Goal: Task Accomplishment & Management: Manage account settings

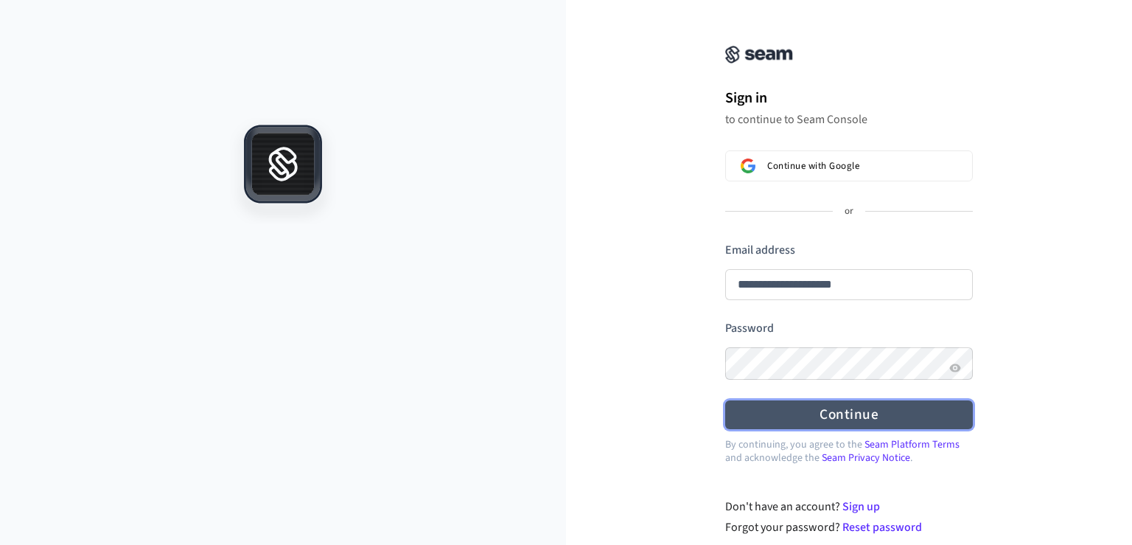
click at [810, 414] on button "Continue" at bounding box center [849, 414] width 248 height 29
type input "**********"
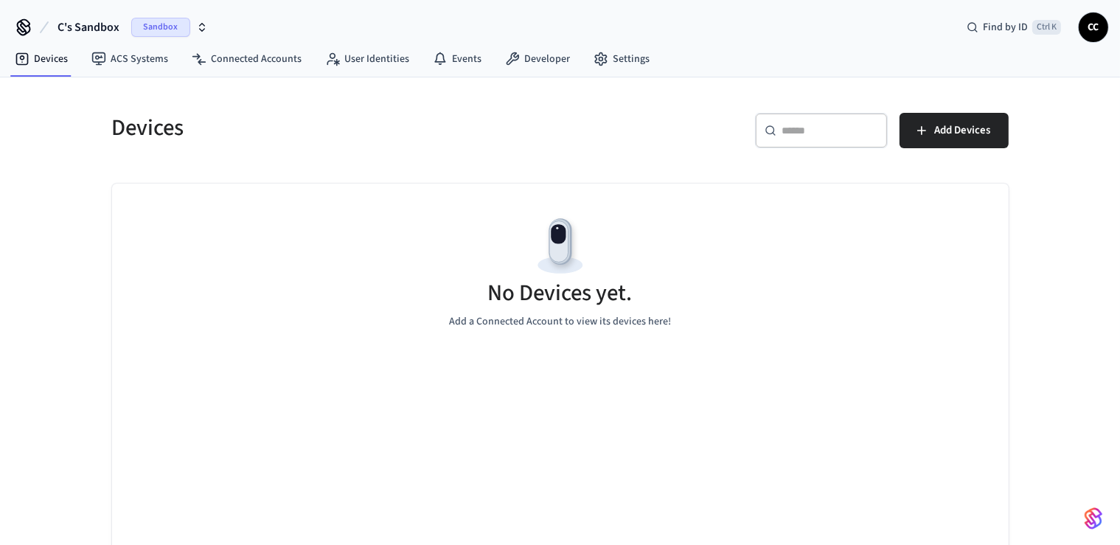
click at [362, 106] on div "Devices" at bounding box center [322, 127] width 457 height 65
click at [170, 26] on span "Sandbox" at bounding box center [160, 27] width 59 height 19
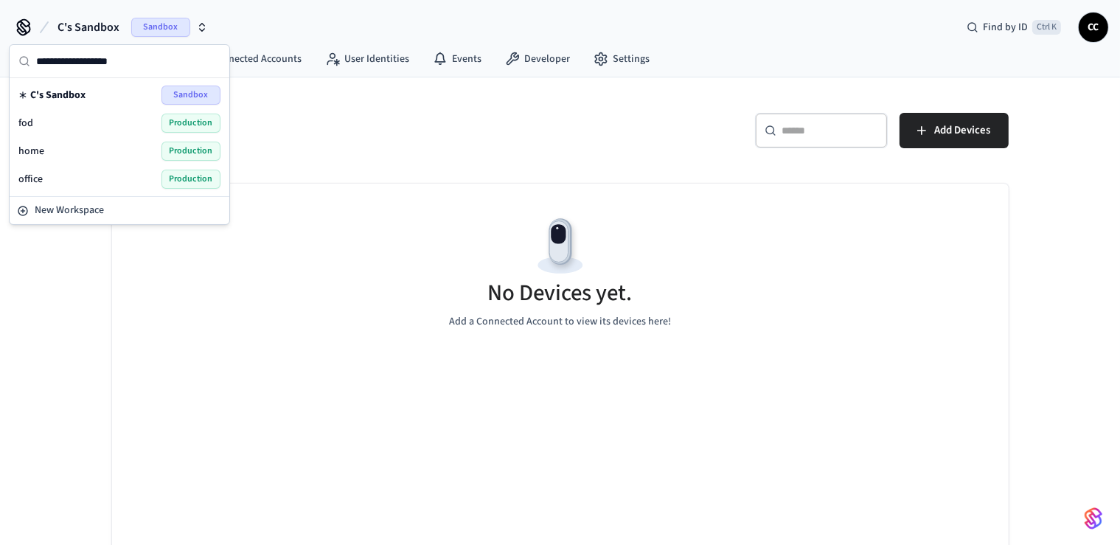
click at [30, 121] on span "fod" at bounding box center [25, 123] width 15 height 15
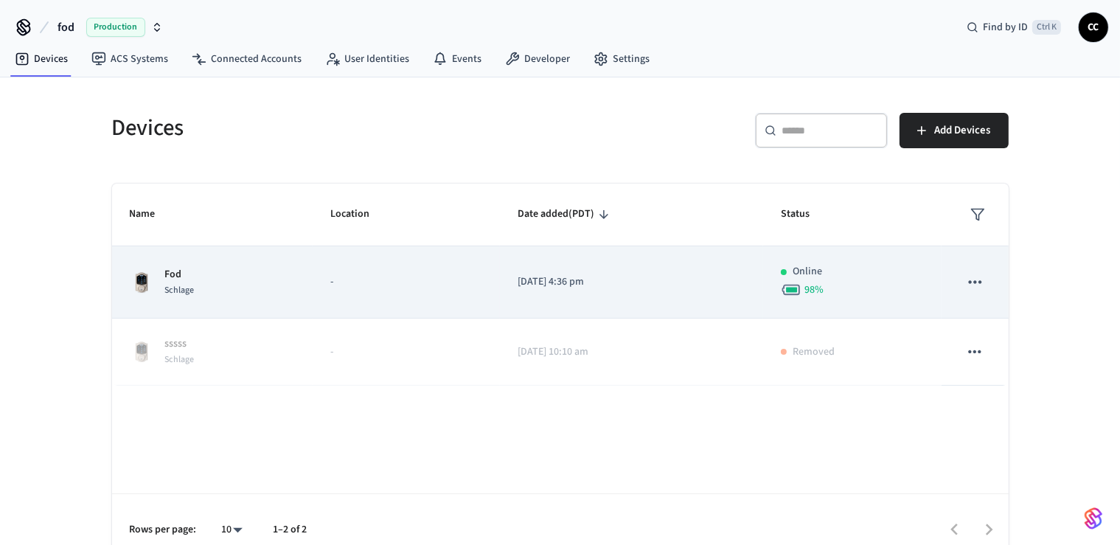
click at [200, 285] on div "Fod Schlage" at bounding box center [212, 282] width 165 height 31
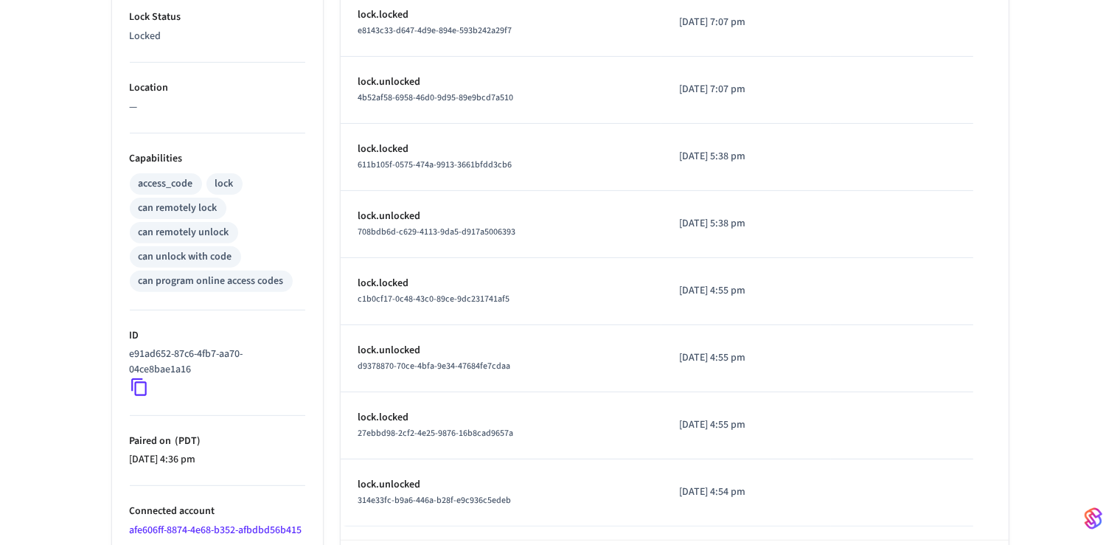
scroll to position [531, 0]
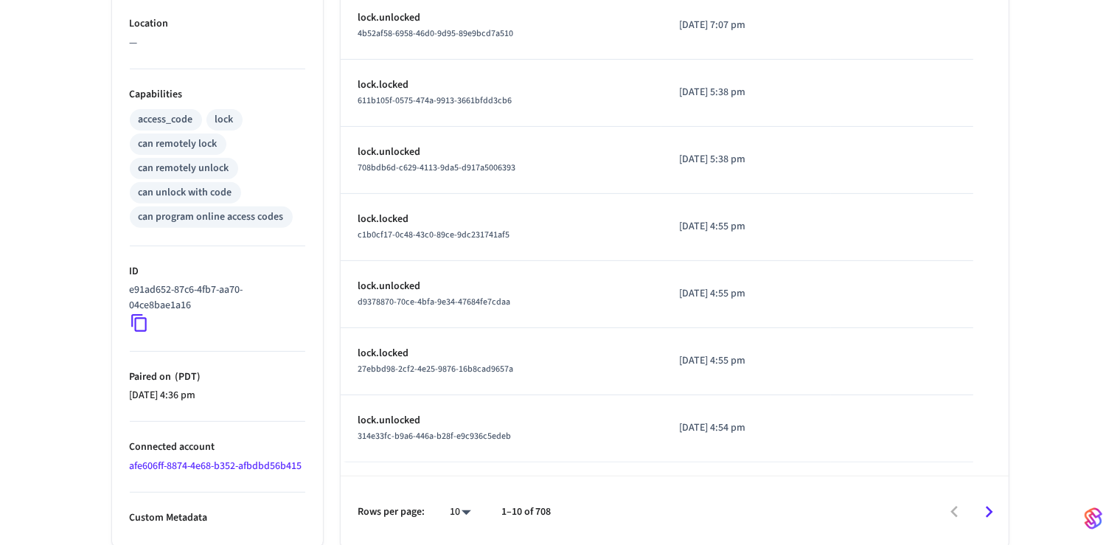
click at [141, 320] on icon at bounding box center [139, 322] width 19 height 19
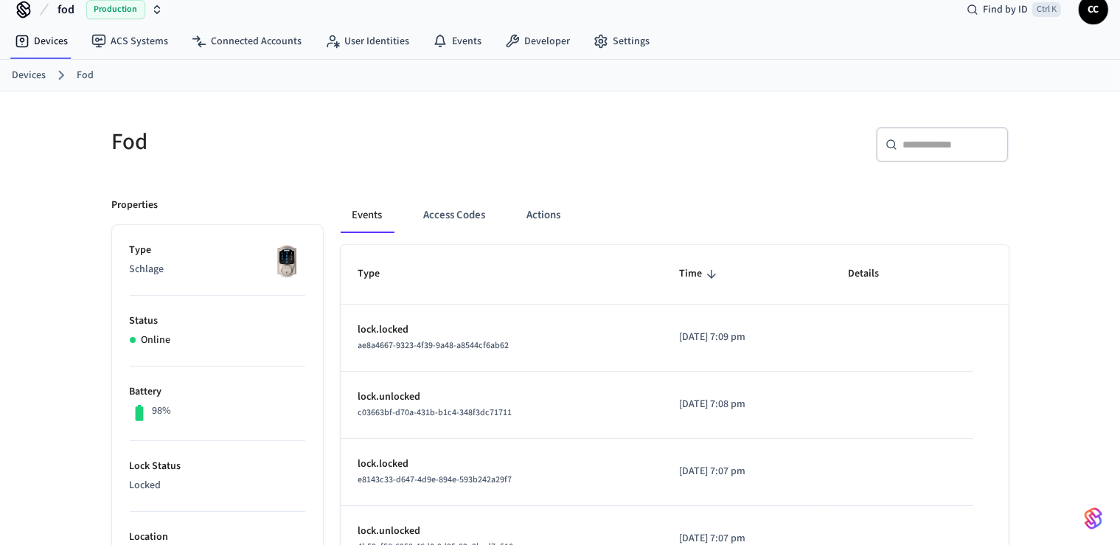
scroll to position [0, 0]
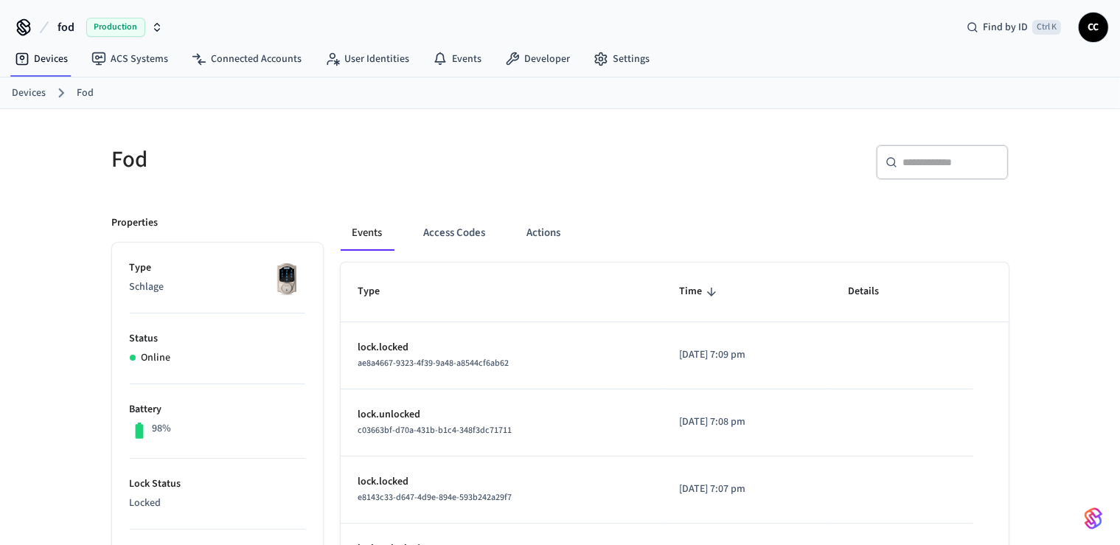
click at [110, 29] on span "Production" at bounding box center [115, 27] width 59 height 19
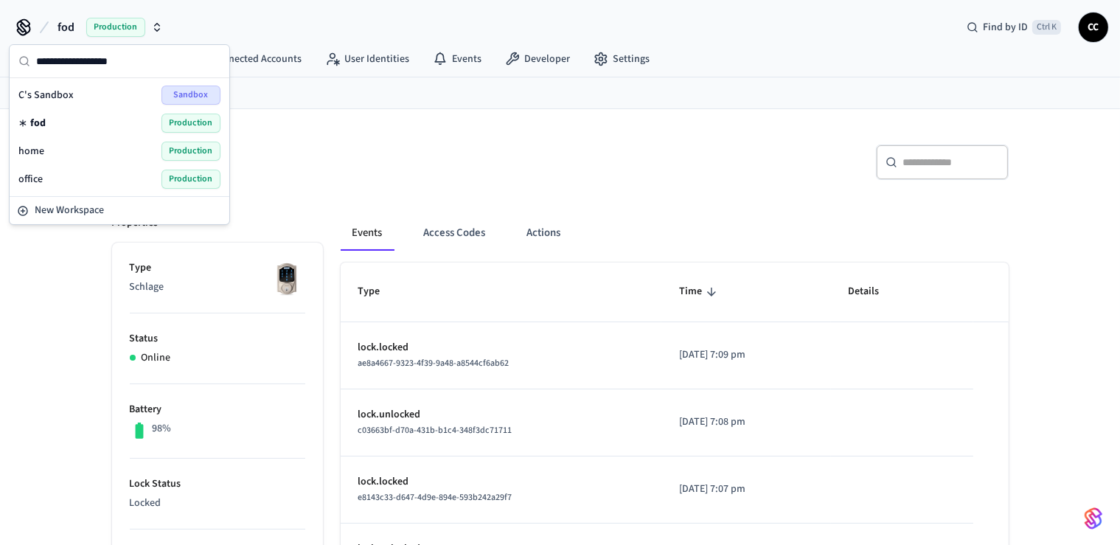
click at [33, 178] on span "office" at bounding box center [30, 179] width 24 height 15
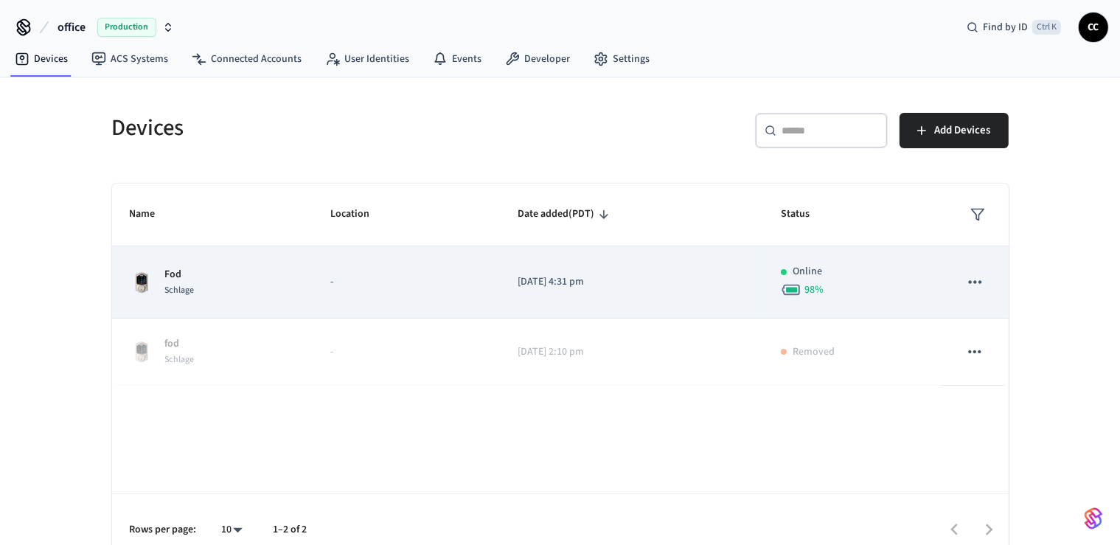
click at [254, 292] on div "Fod Schlage" at bounding box center [212, 282] width 165 height 31
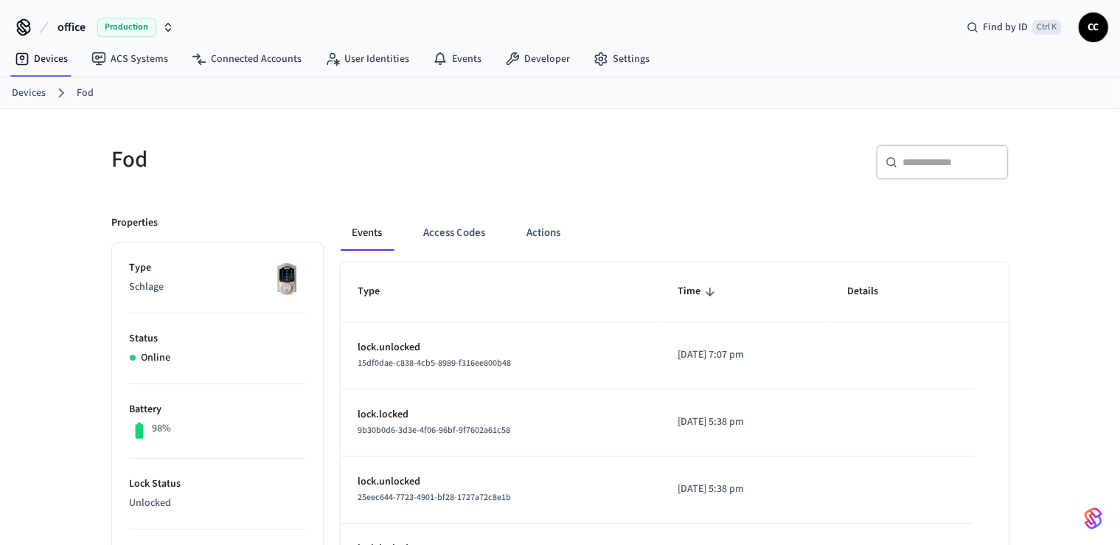
click at [133, 23] on span "Production" at bounding box center [126, 27] width 59 height 19
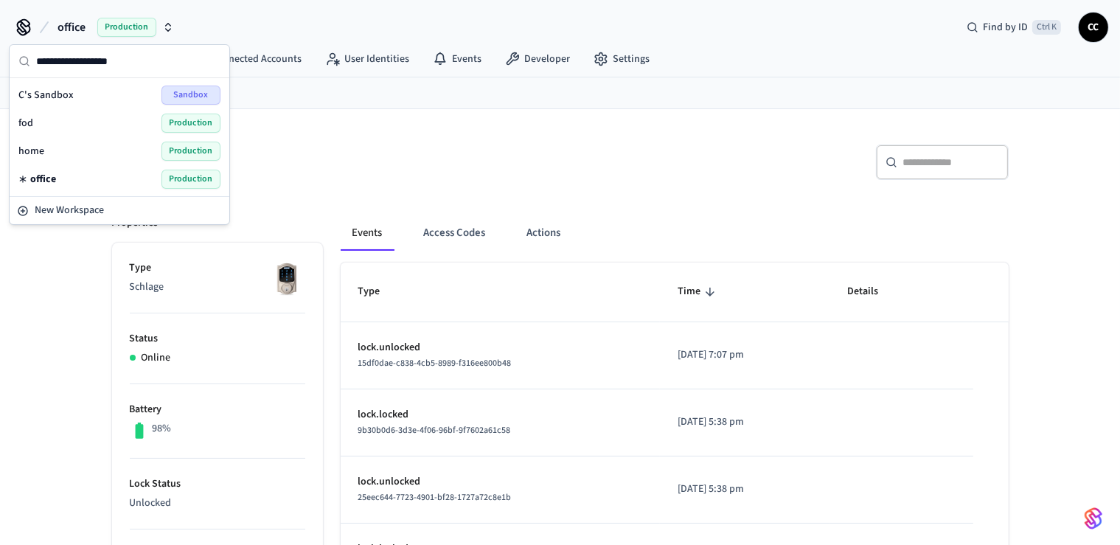
click at [185, 125] on span "Production" at bounding box center [190, 123] width 59 height 19
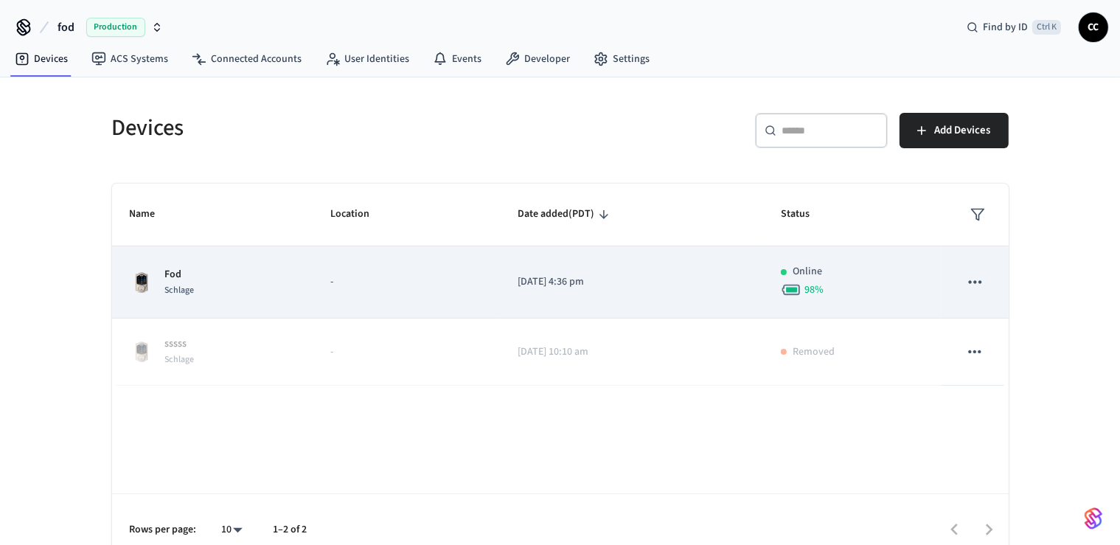
click at [140, 271] on img "sticky table" at bounding box center [142, 283] width 24 height 24
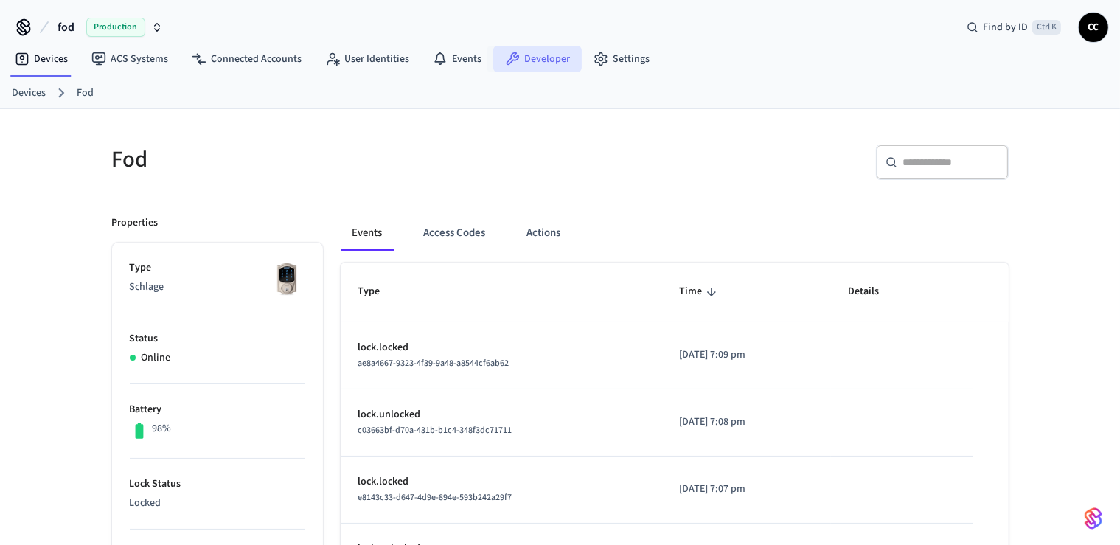
click at [551, 62] on link "Developer" at bounding box center [537, 59] width 88 height 27
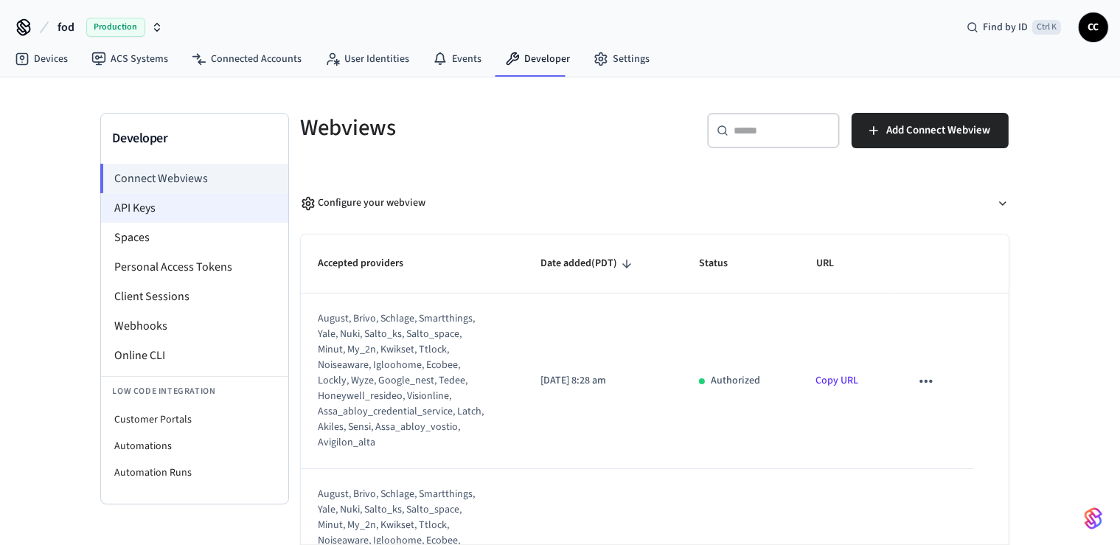
click at [157, 212] on li "API Keys" at bounding box center [194, 207] width 187 height 29
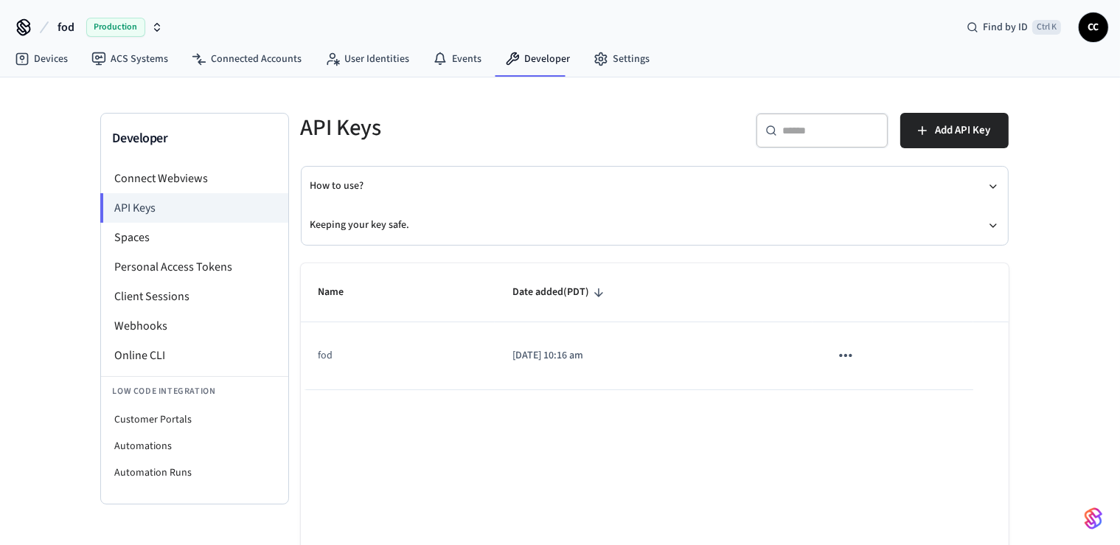
click at [406, 364] on td "fod" at bounding box center [398, 355] width 195 height 67
click at [846, 356] on icon "sticky table" at bounding box center [845, 355] width 19 height 19
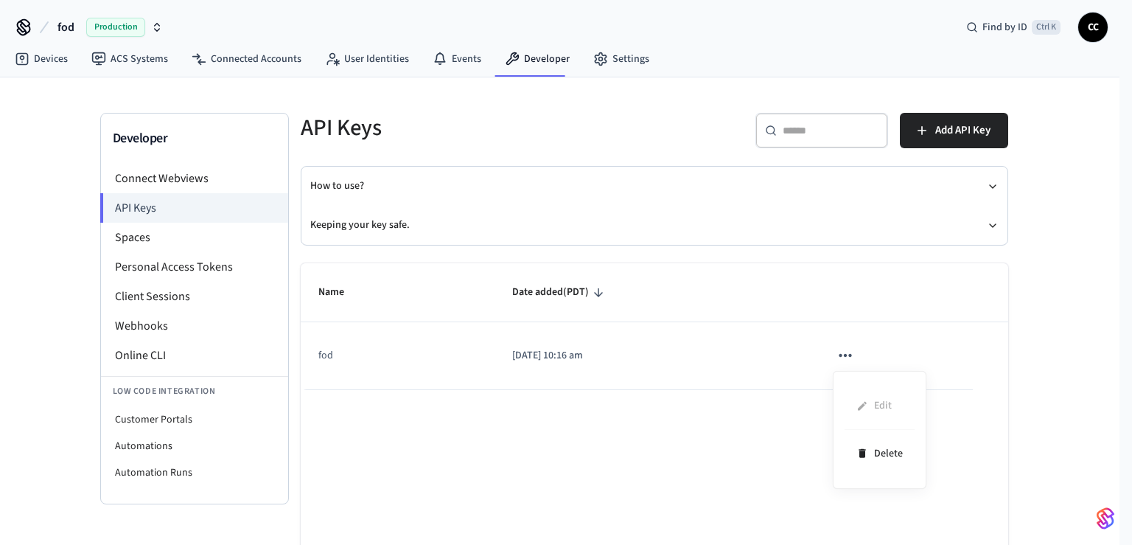
click at [712, 450] on div at bounding box center [566, 272] width 1132 height 545
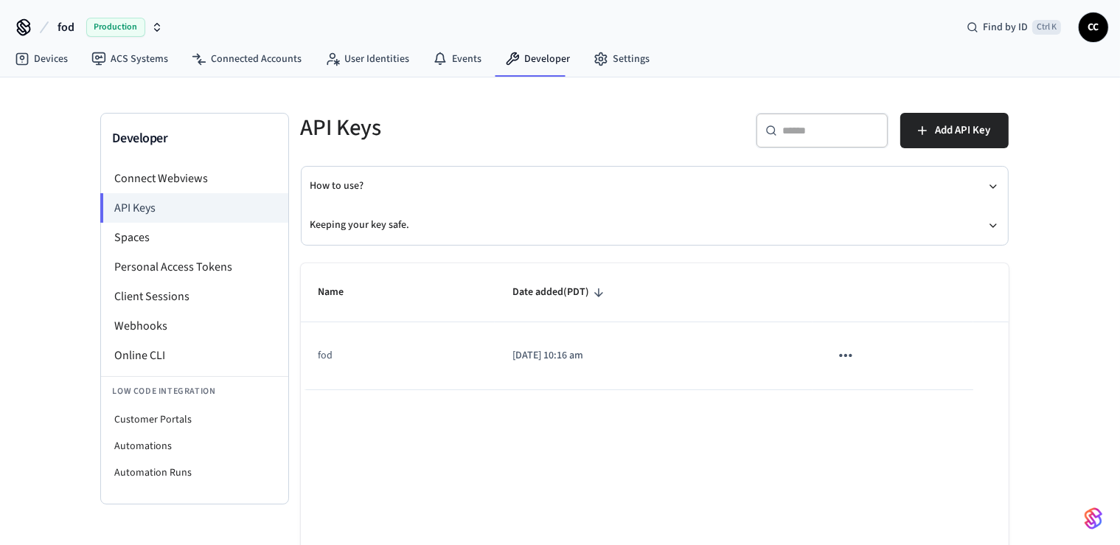
click at [680, 116] on div "​ ​ Add API Key" at bounding box center [836, 136] width 345 height 47
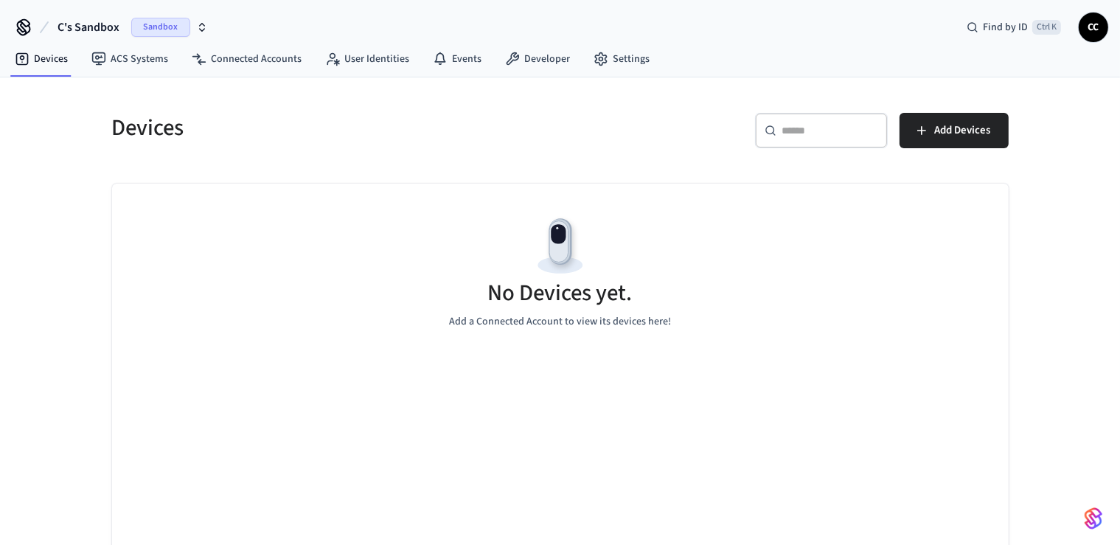
click at [164, 31] on span "Sandbox" at bounding box center [160, 27] width 59 height 19
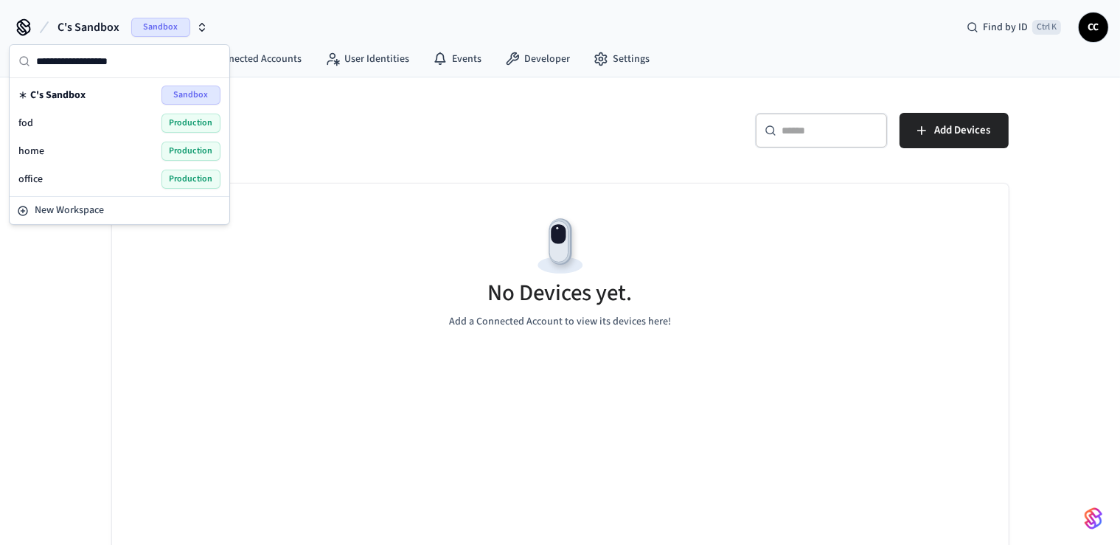
click at [79, 123] on div "fod Production" at bounding box center [119, 123] width 202 height 19
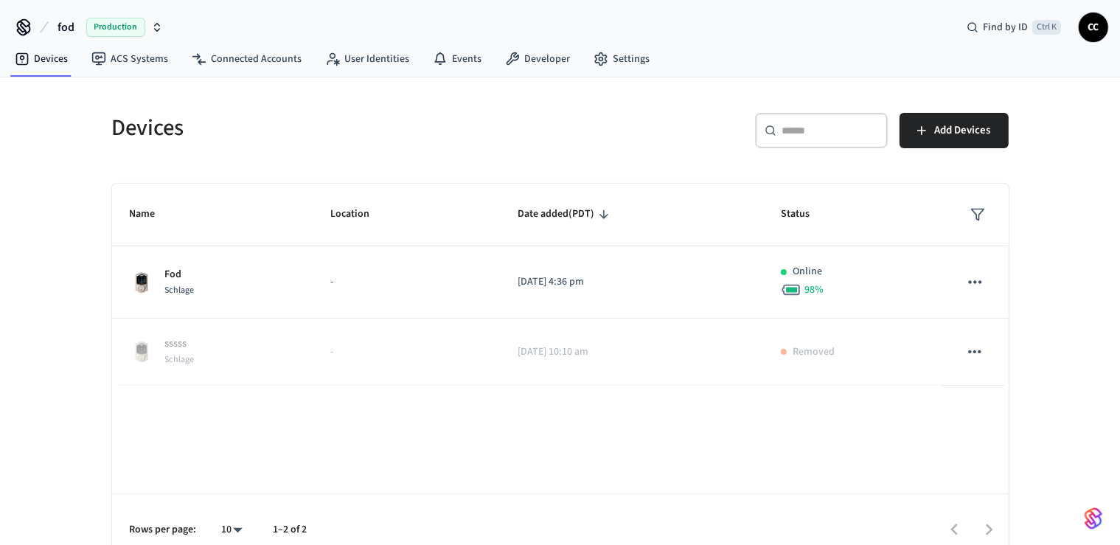
click at [329, 133] on h5 "Devices" at bounding box center [331, 128] width 439 height 30
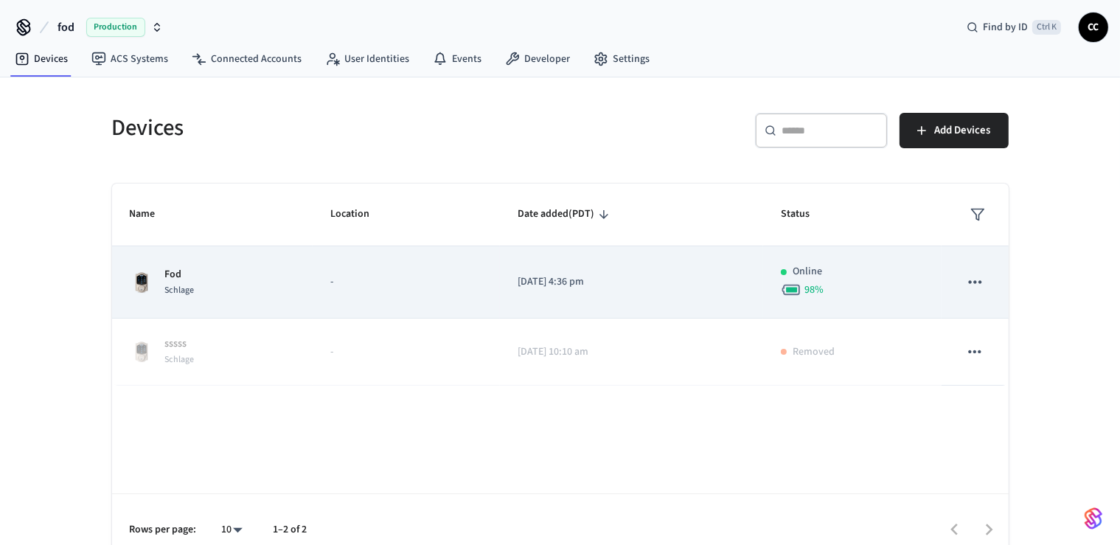
click at [600, 279] on p "[DATE] 4:36 pm" at bounding box center [632, 281] width 228 height 15
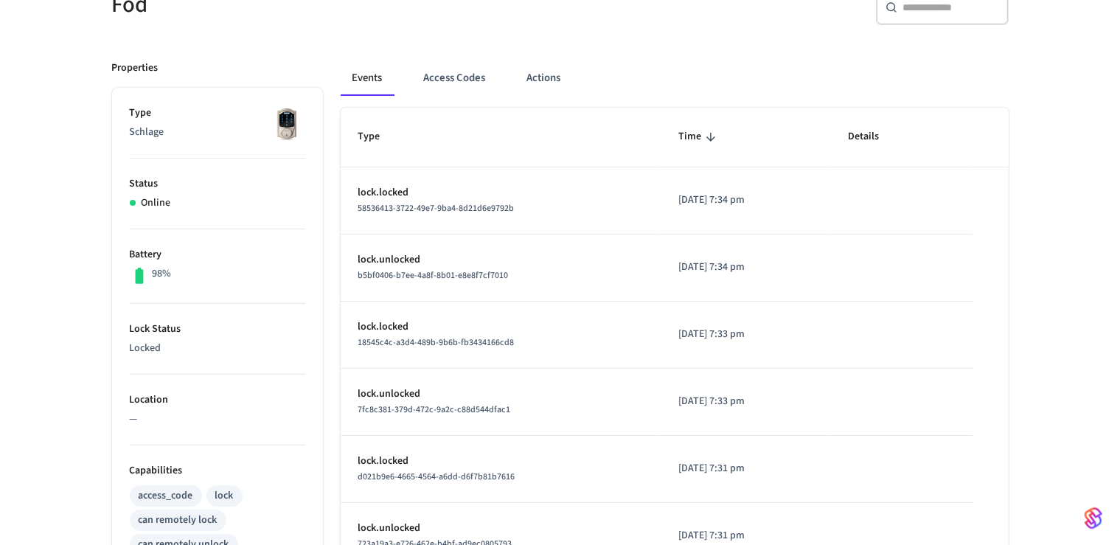
scroll to position [64, 0]
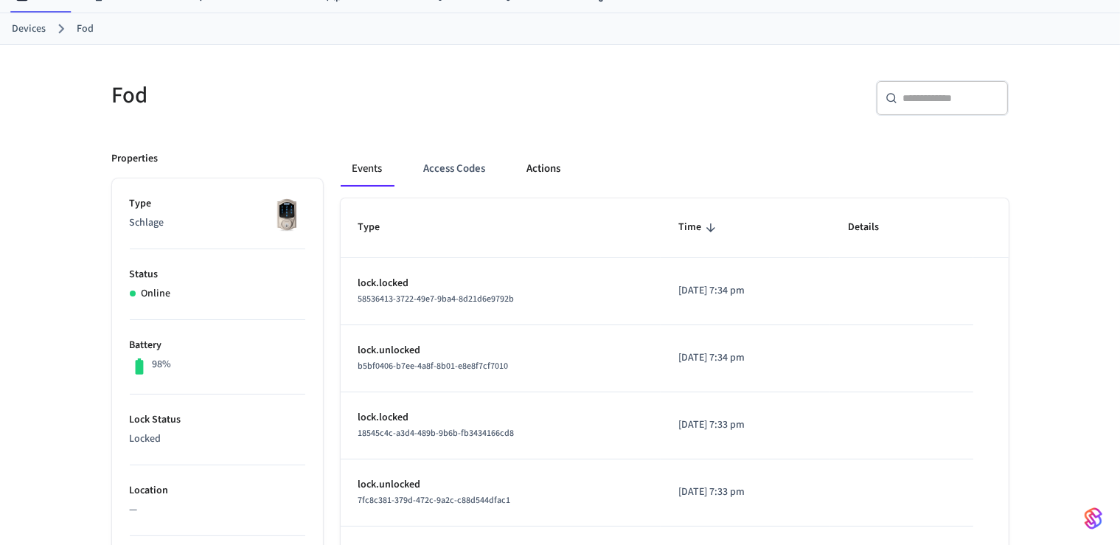
click at [550, 175] on button "Actions" at bounding box center [544, 168] width 58 height 35
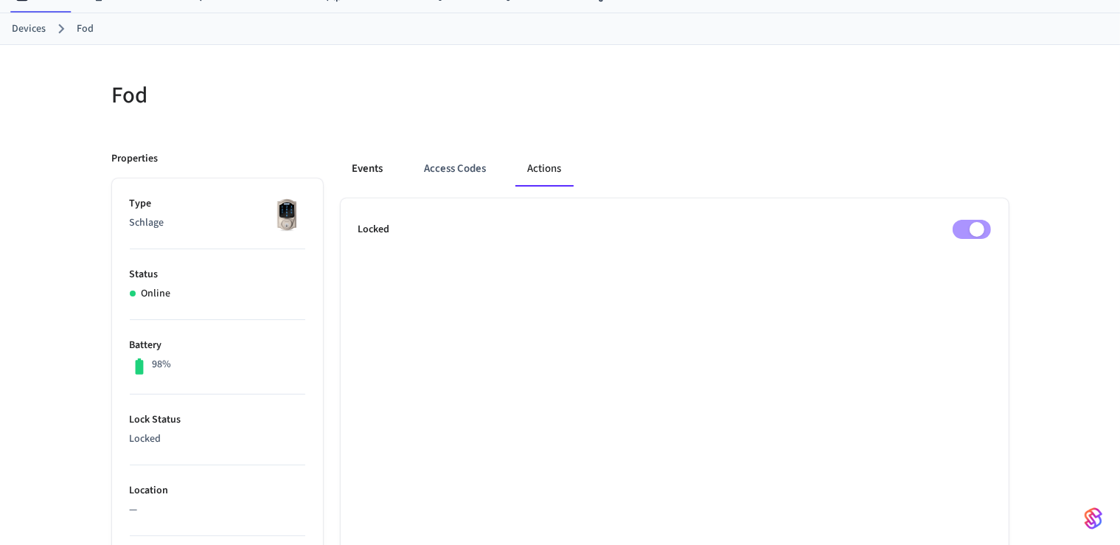
click at [378, 175] on button "Events" at bounding box center [368, 168] width 55 height 35
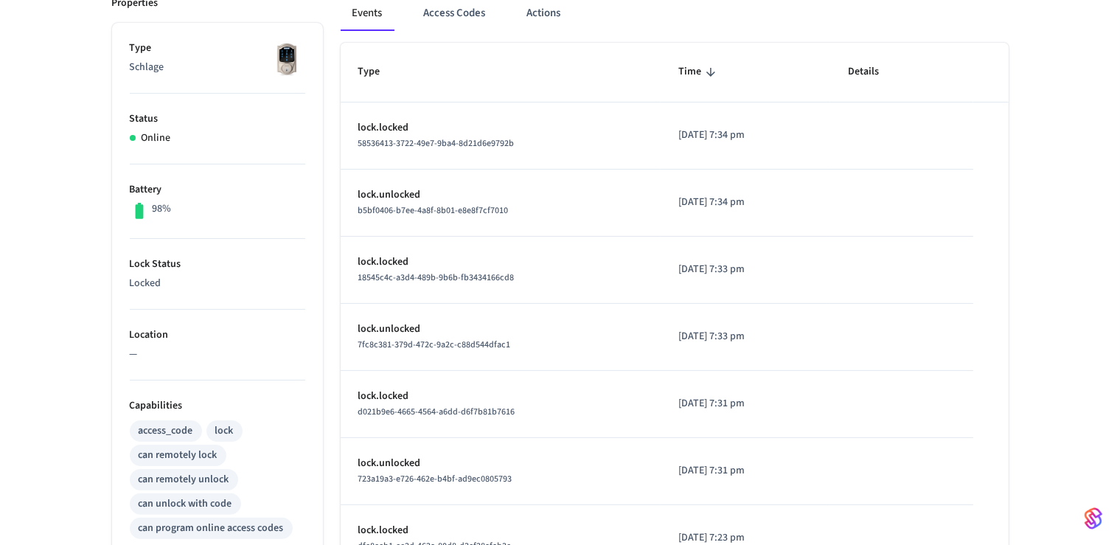
scroll to position [0, 0]
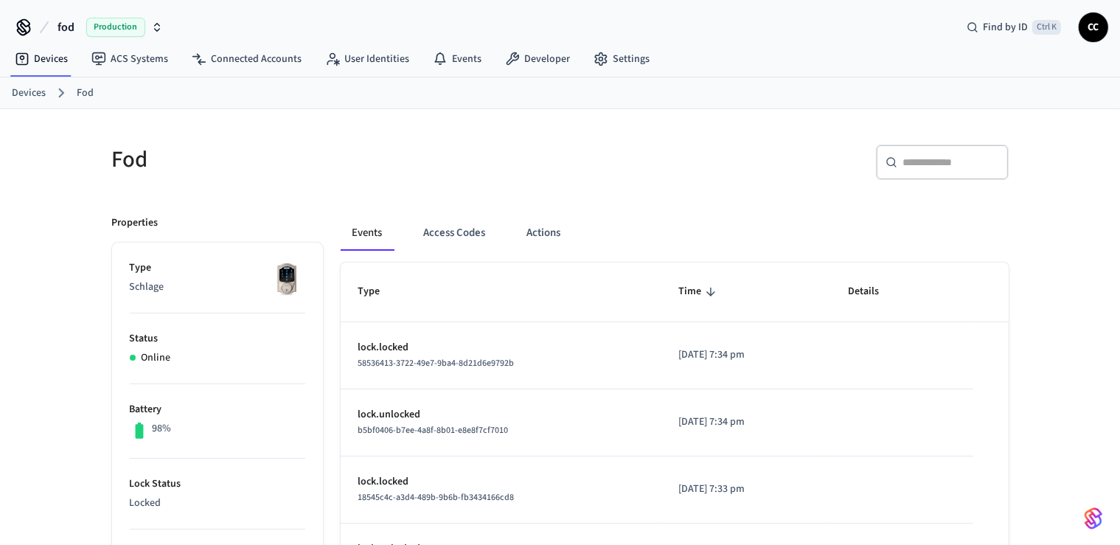
click at [131, 29] on span "Production" at bounding box center [115, 27] width 59 height 19
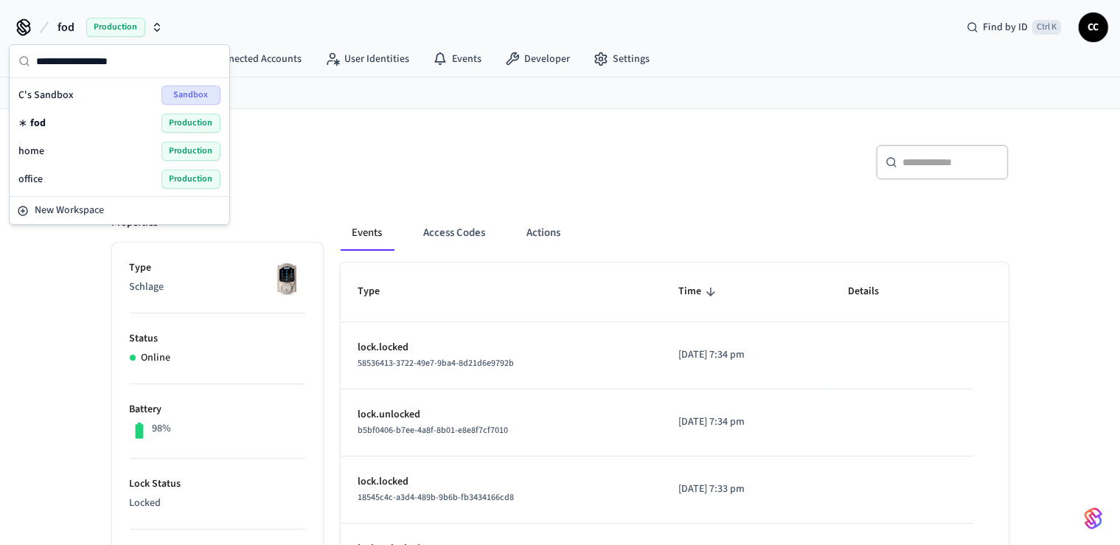
click at [34, 179] on span "office" at bounding box center [30, 179] width 24 height 15
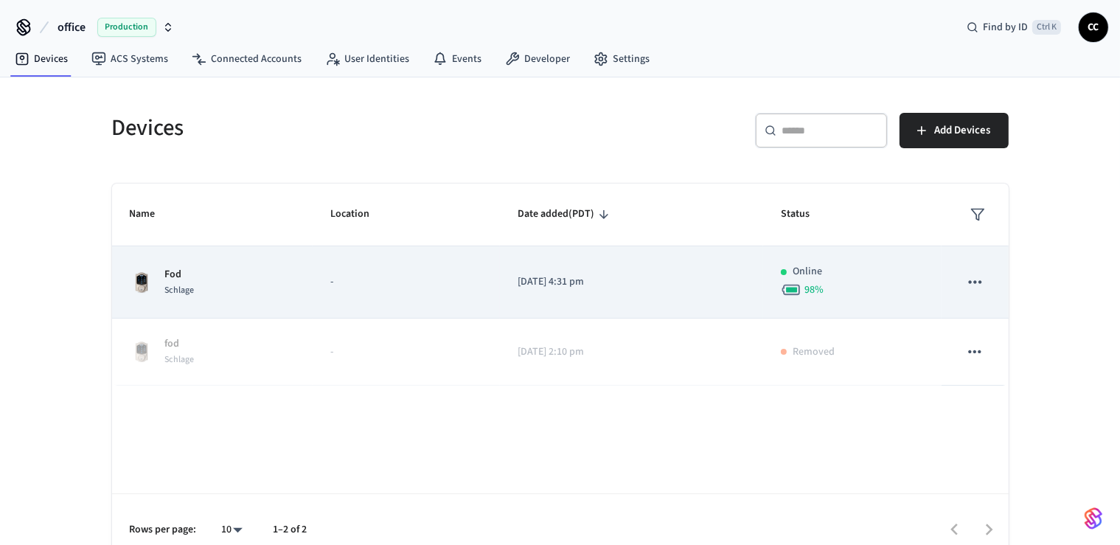
click at [527, 282] on p "[DATE] 4:31 pm" at bounding box center [632, 281] width 228 height 15
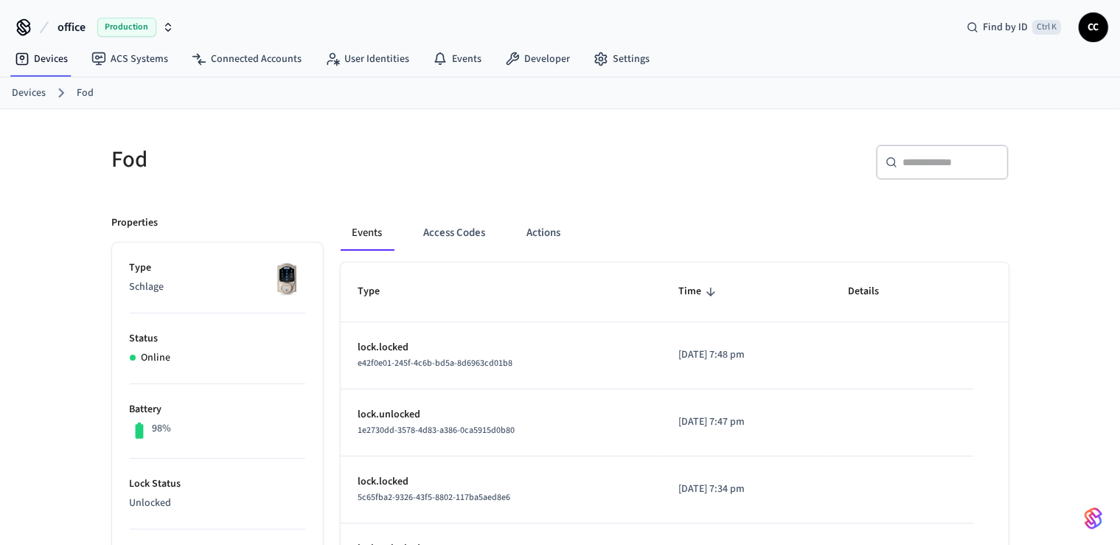
click at [116, 29] on span "Production" at bounding box center [126, 27] width 59 height 19
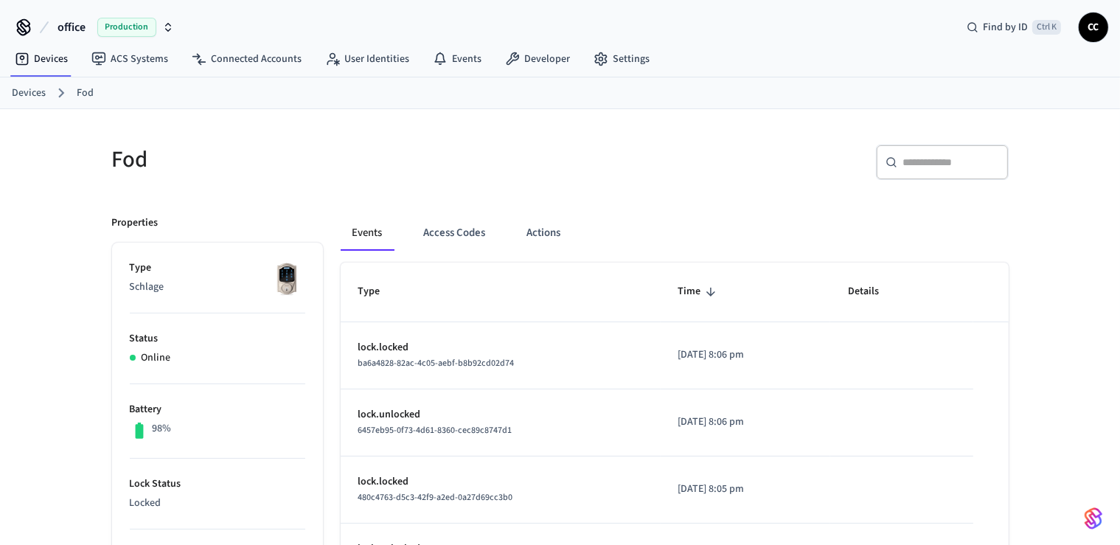
click at [125, 28] on span "Production" at bounding box center [126, 27] width 59 height 19
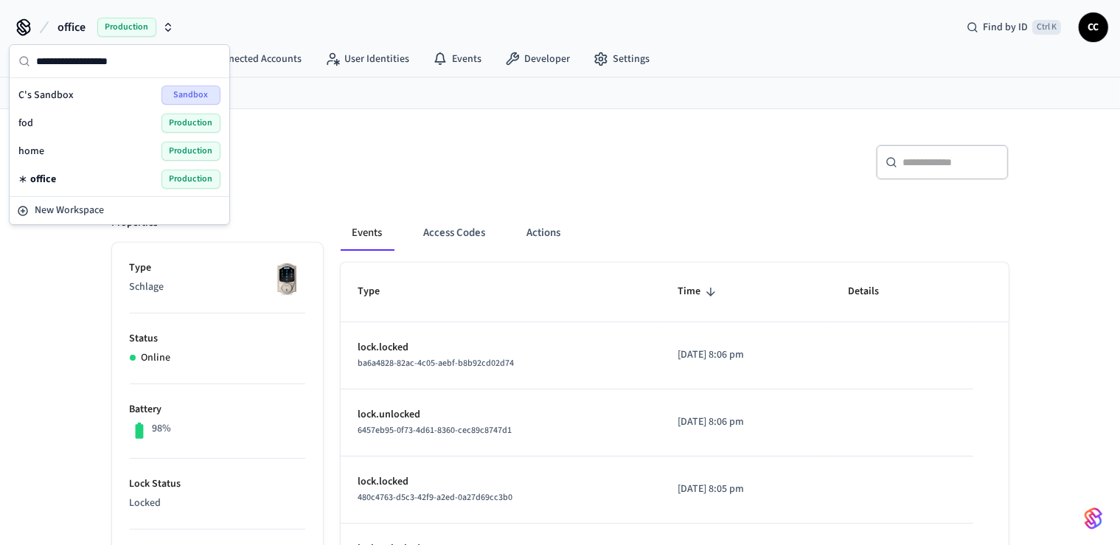
click at [72, 128] on div "fod Production" at bounding box center [119, 123] width 202 height 19
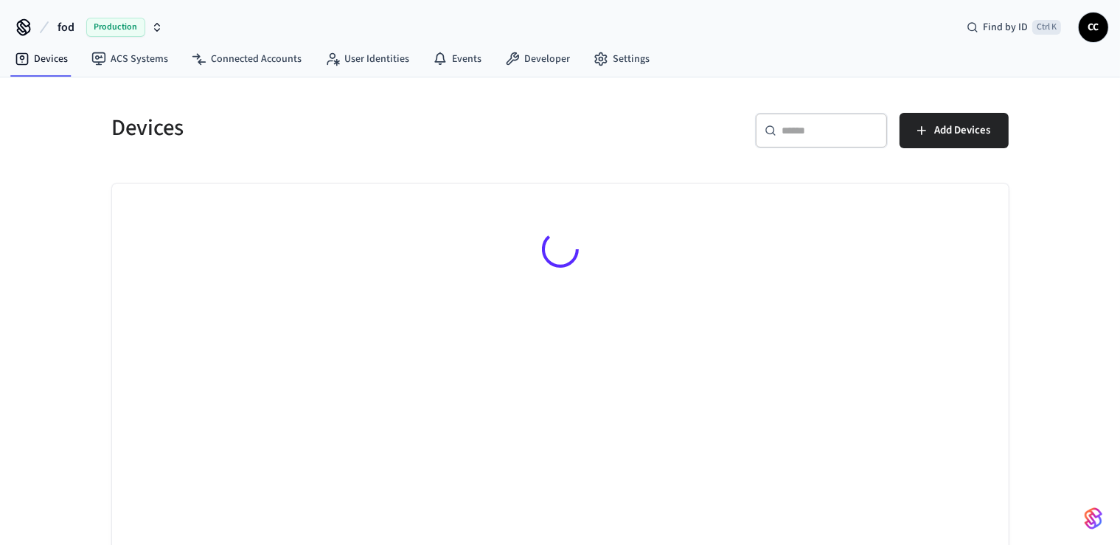
click at [377, 136] on h5 "Devices" at bounding box center [331, 128] width 439 height 30
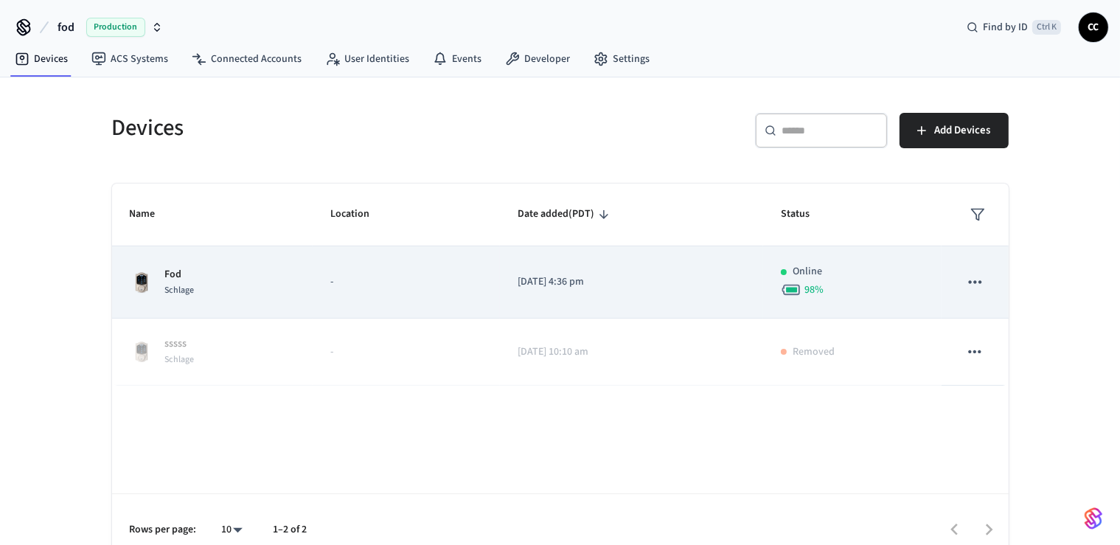
click at [364, 308] on td "-" at bounding box center [406, 282] width 187 height 72
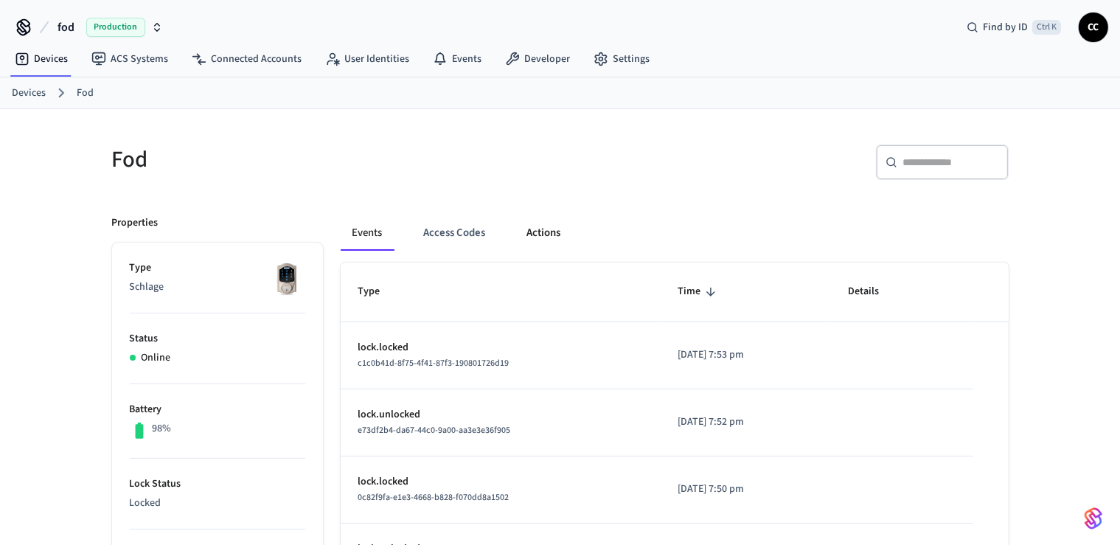
click at [561, 235] on button "Actions" at bounding box center [544, 232] width 58 height 35
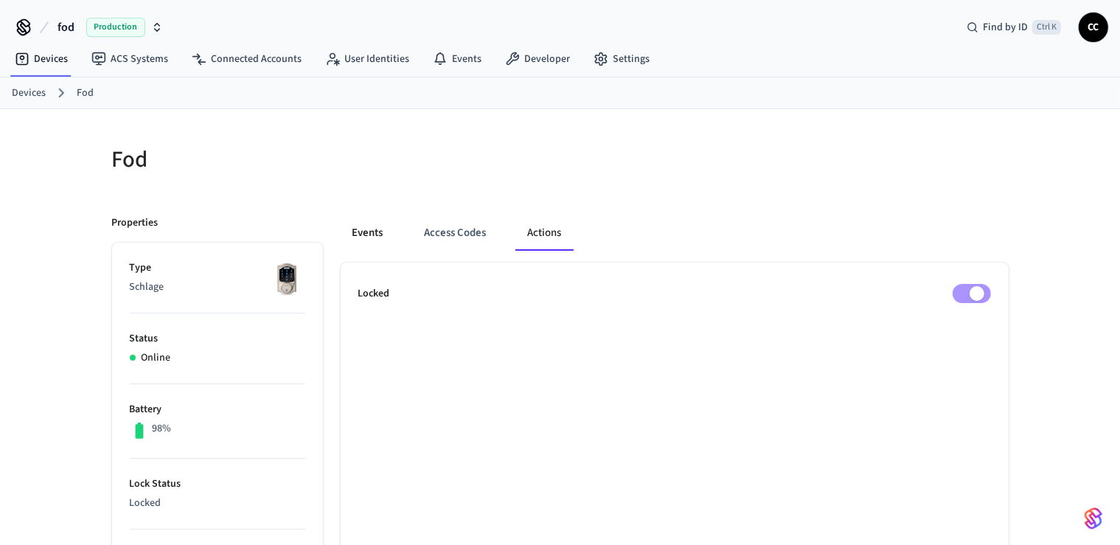
click at [384, 235] on button "Events" at bounding box center [368, 232] width 55 height 35
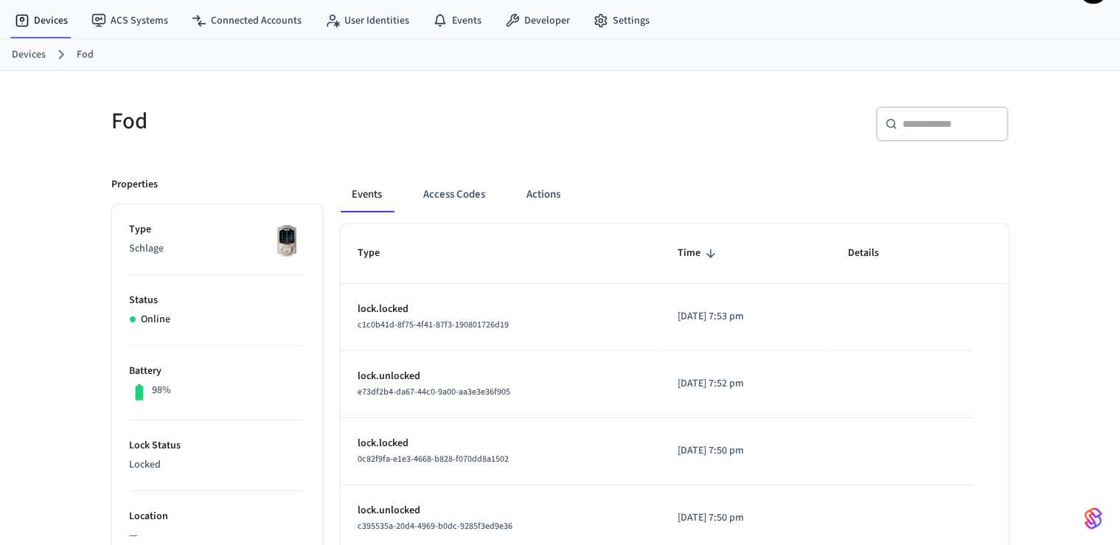
scroll to position [77, 0]
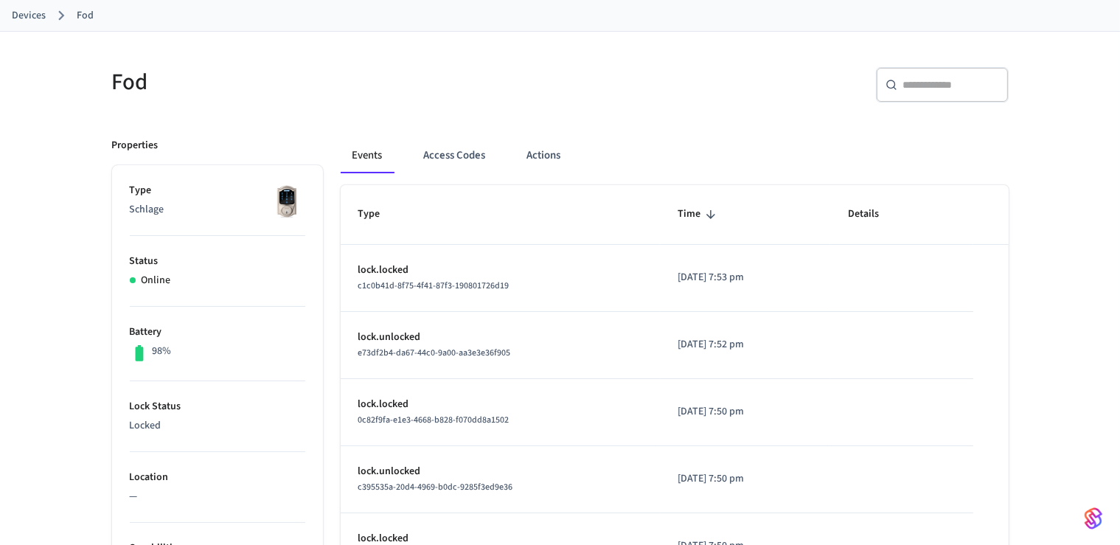
click at [46, 105] on div "Fod ​ ​ Properties Type Schlage Status Online Battery 98% Lock Status Locked Lo…" at bounding box center [560, 516] width 1120 height 969
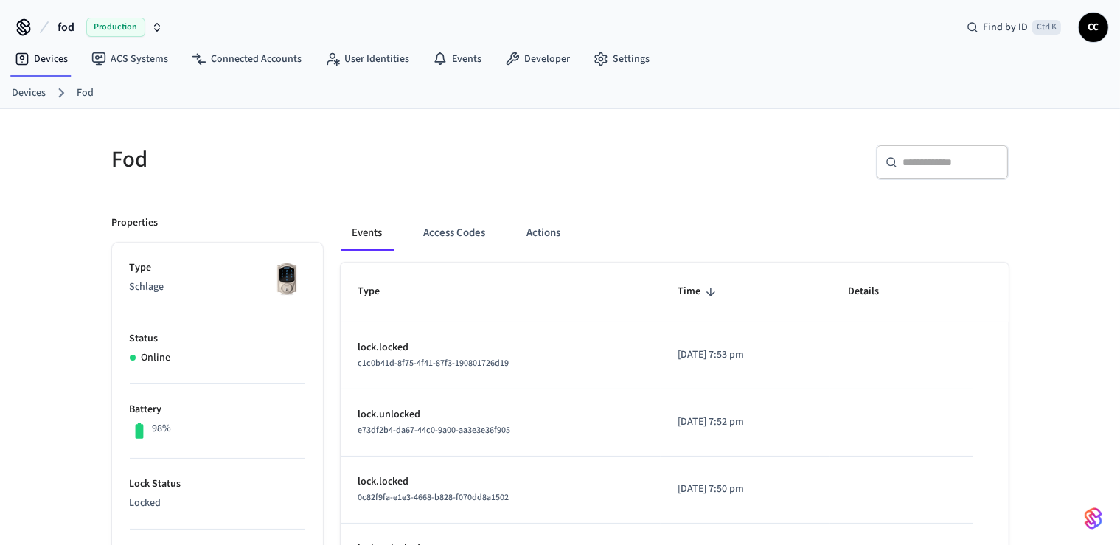
click at [102, 31] on span "Production" at bounding box center [115, 27] width 59 height 19
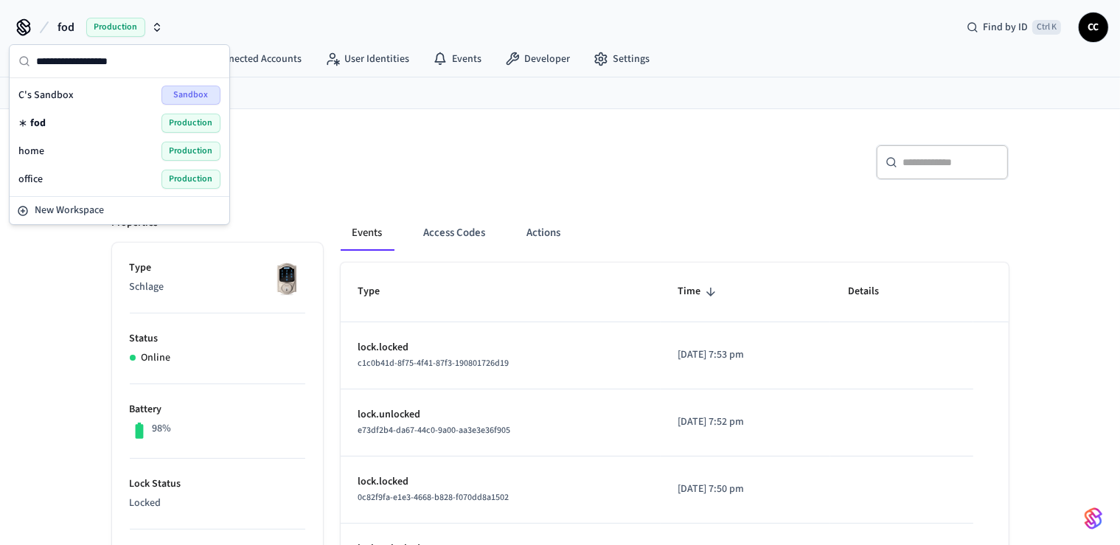
click at [58, 182] on div "office Production" at bounding box center [119, 179] width 202 height 19
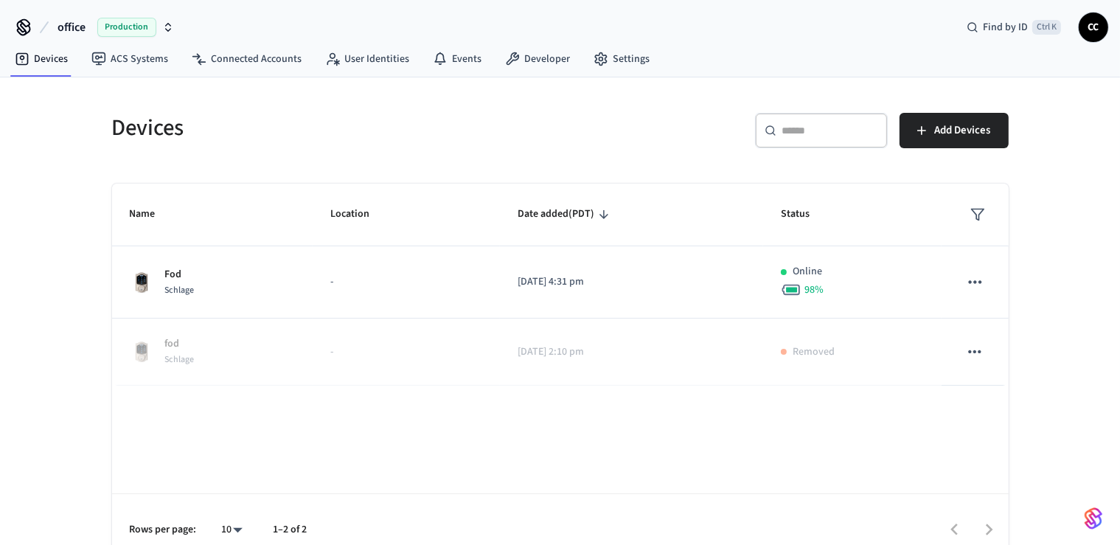
click at [61, 199] on div "Devices ​ ​ Add Devices Name Location Date added (PDT) Status Fod Schlage - 202…" at bounding box center [560, 320] width 1120 height 487
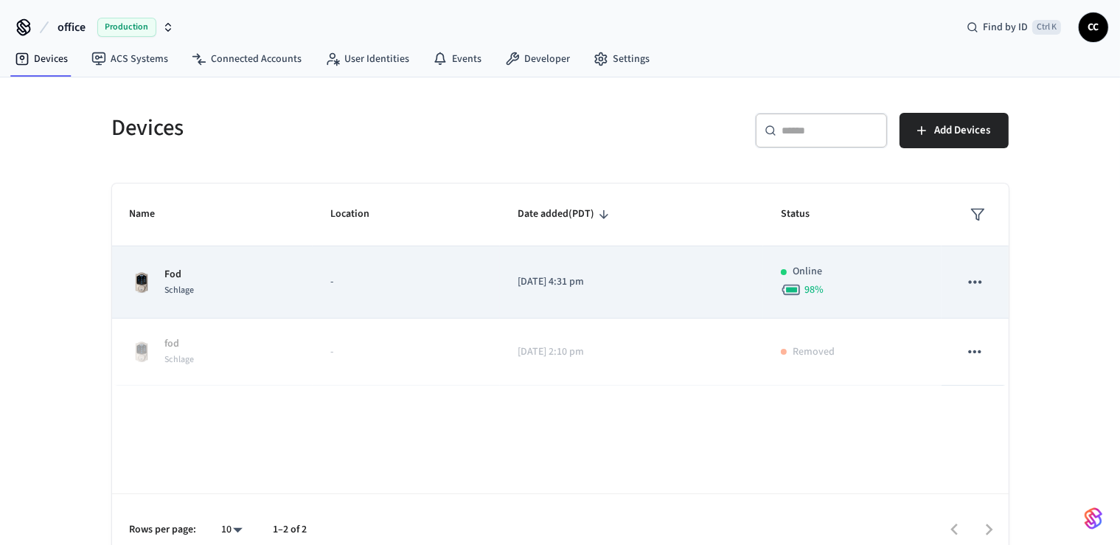
click at [344, 284] on p "-" at bounding box center [406, 281] width 152 height 15
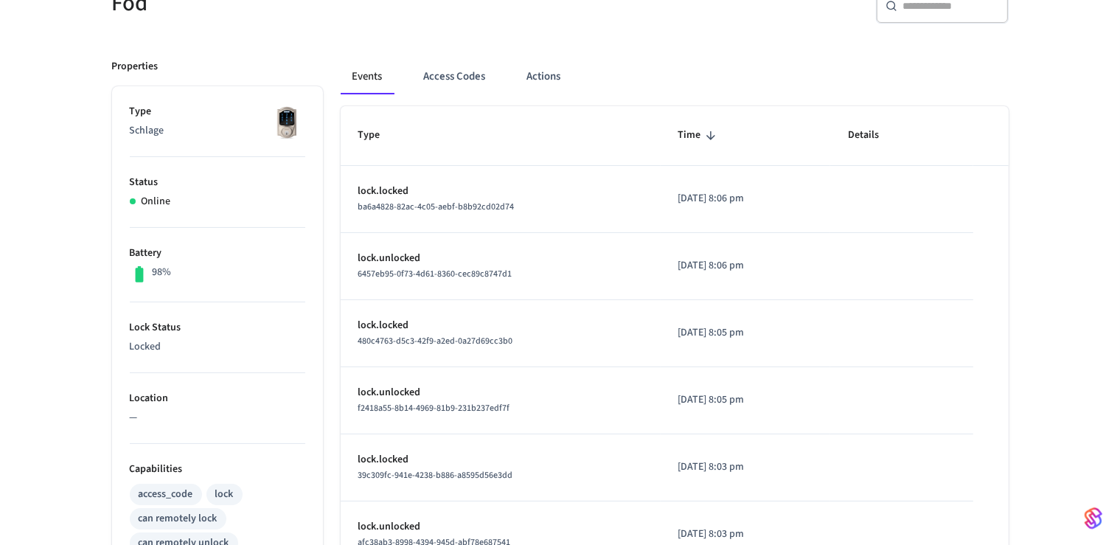
scroll to position [156, 0]
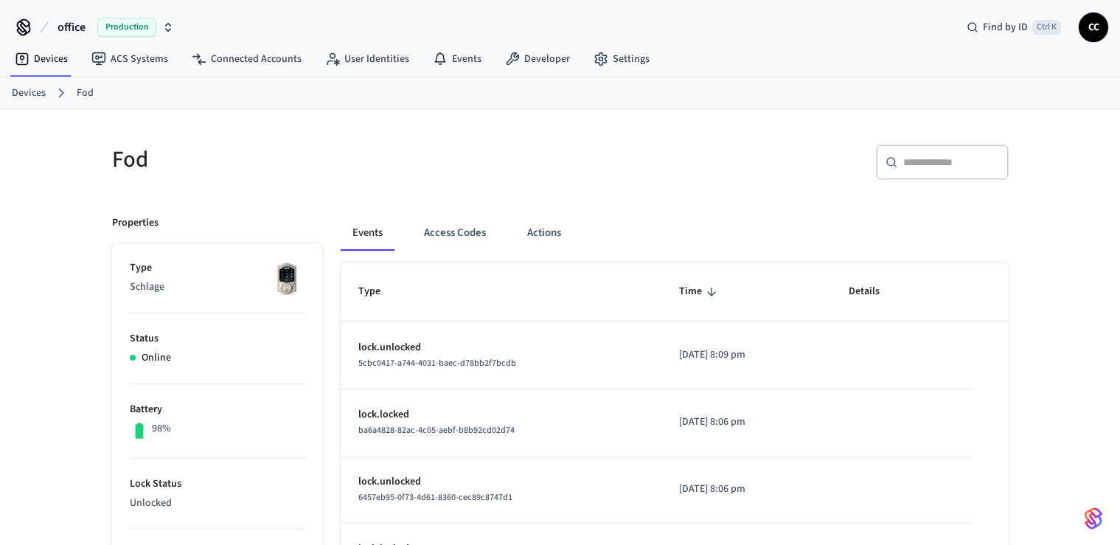
scroll to position [156, 0]
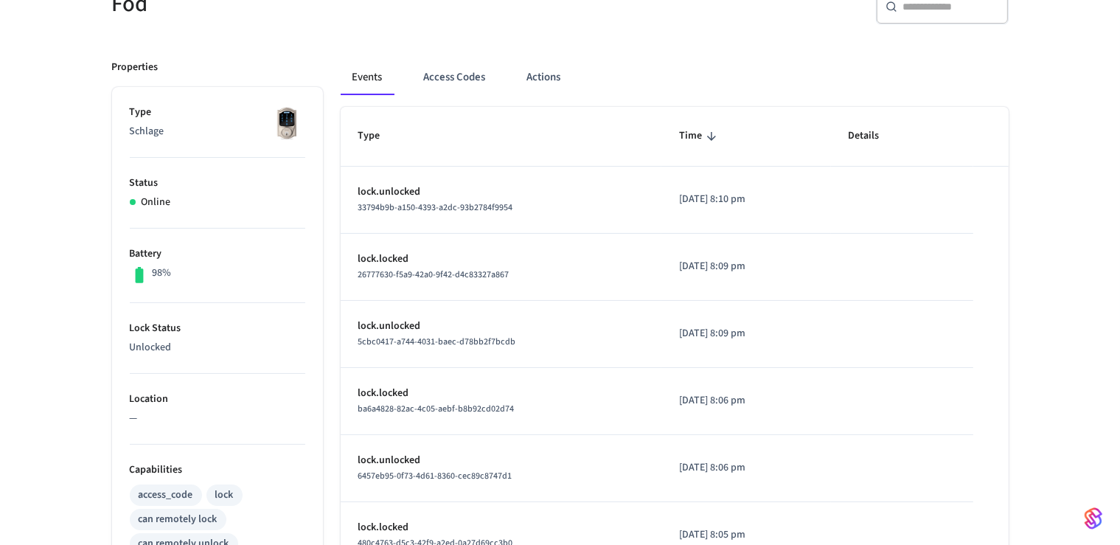
scroll to position [156, 0]
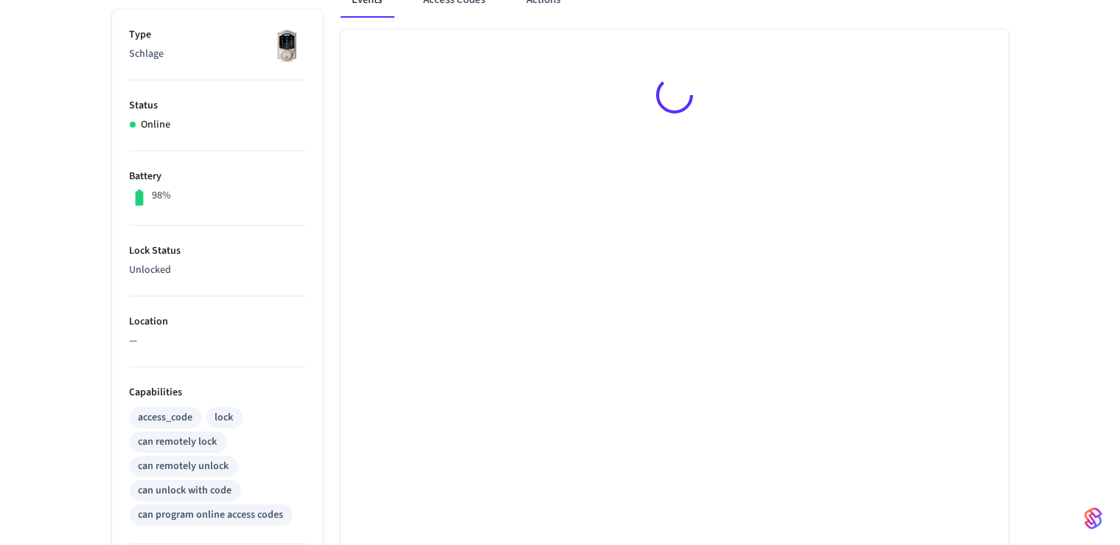
scroll to position [233, 0]
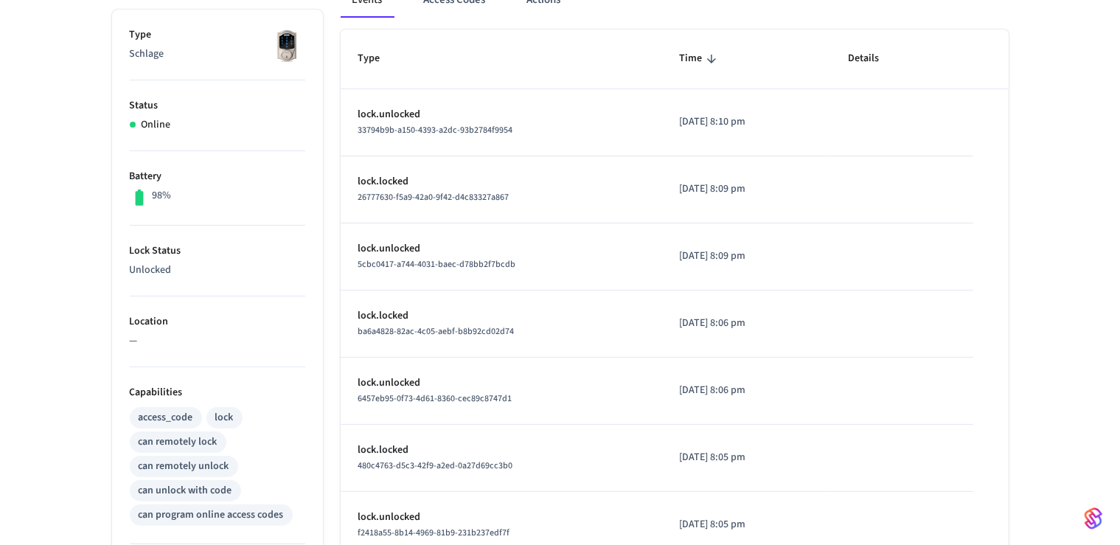
scroll to position [77, 0]
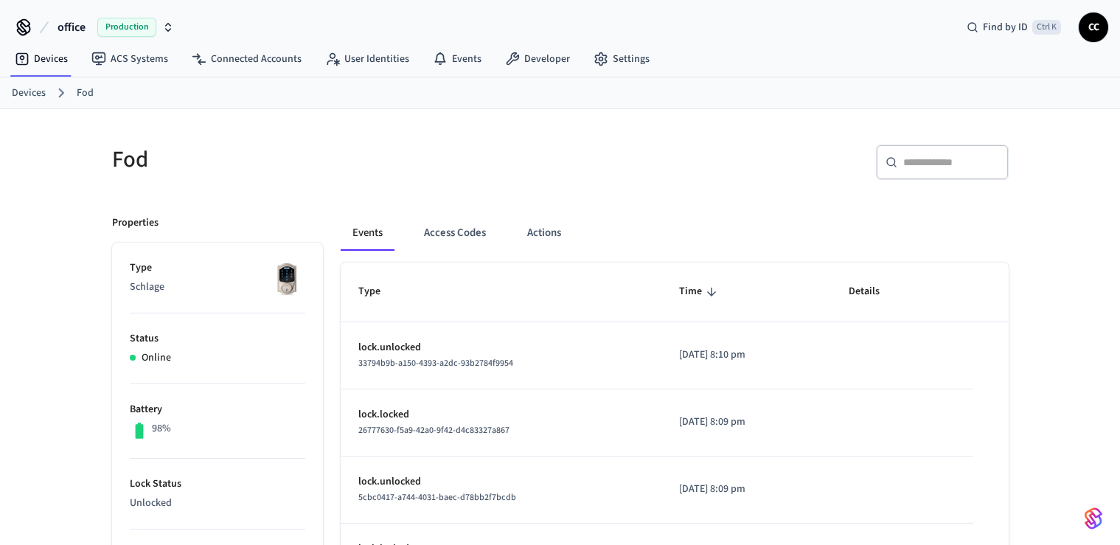
scroll to position [77, 0]
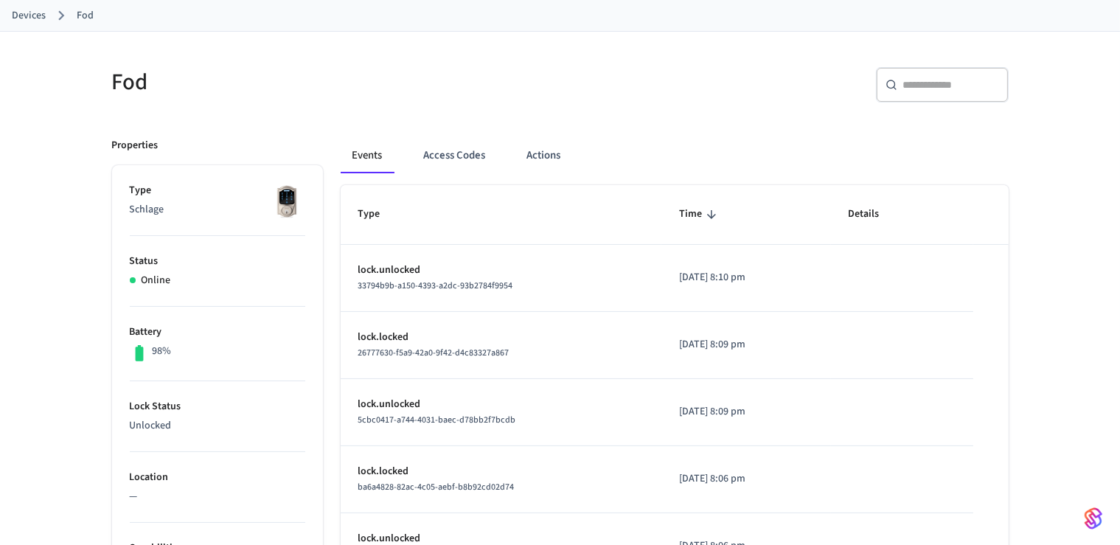
click at [69, 156] on div "Fod ​ ​ Properties Type Schlage Status Online Battery 98% Lock Status Unlocked …" at bounding box center [560, 524] width 1120 height 984
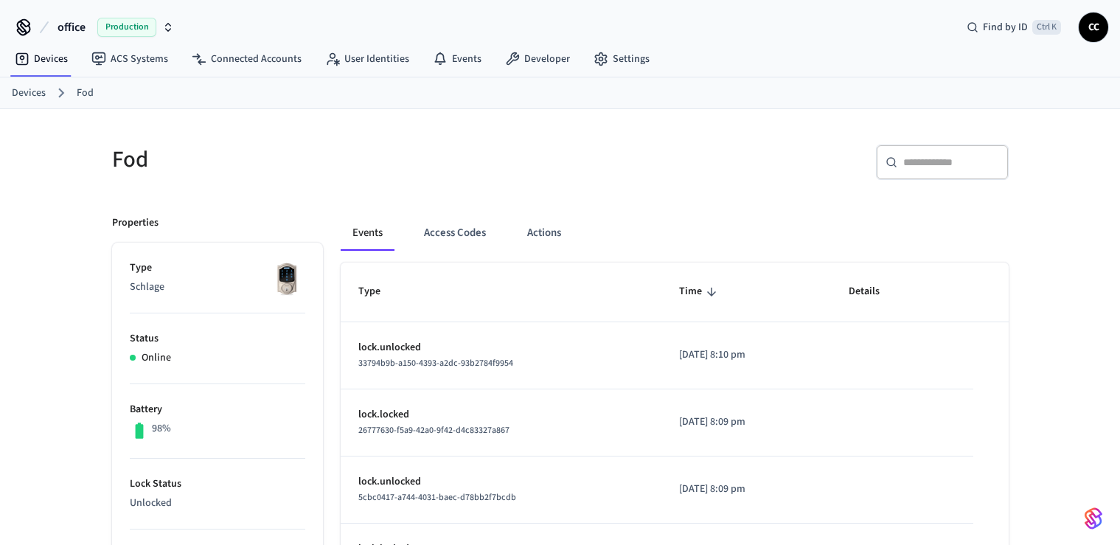
scroll to position [77, 0]
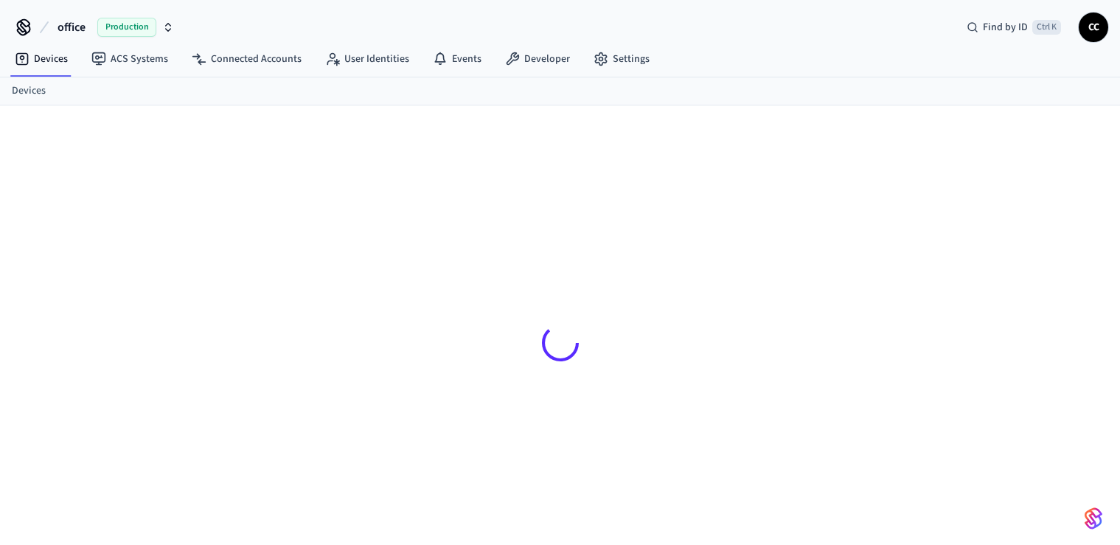
scroll to position [19, 0]
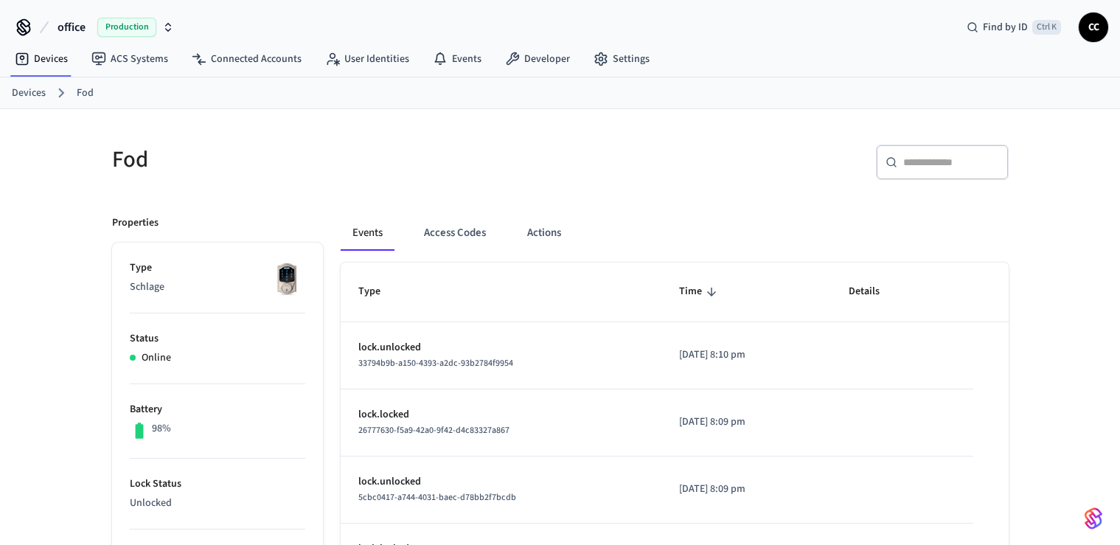
scroll to position [19, 0]
click at [111, 25] on span "Production" at bounding box center [126, 27] width 59 height 19
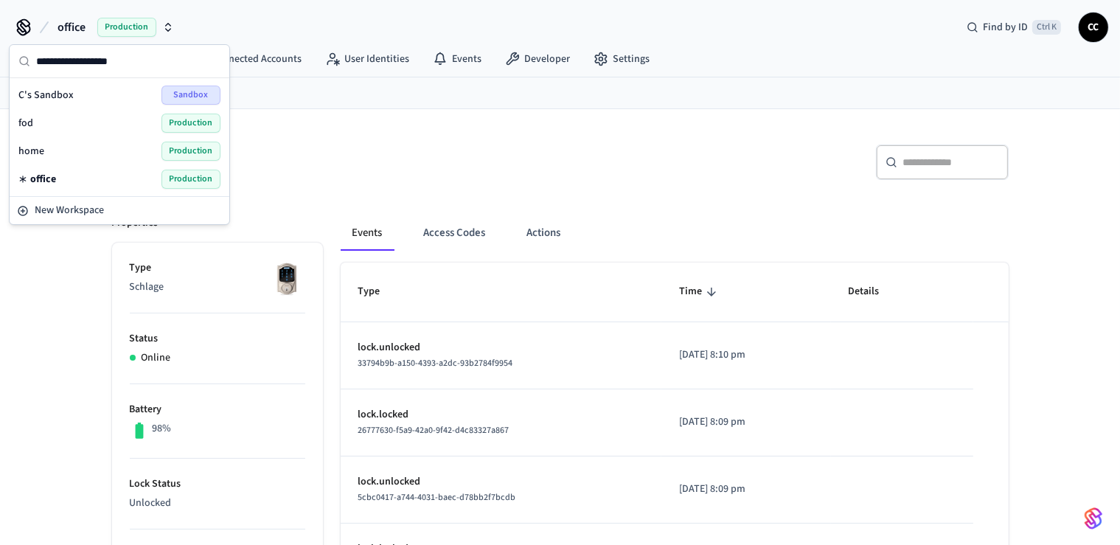
click at [54, 122] on div "fod Production" at bounding box center [119, 123] width 202 height 19
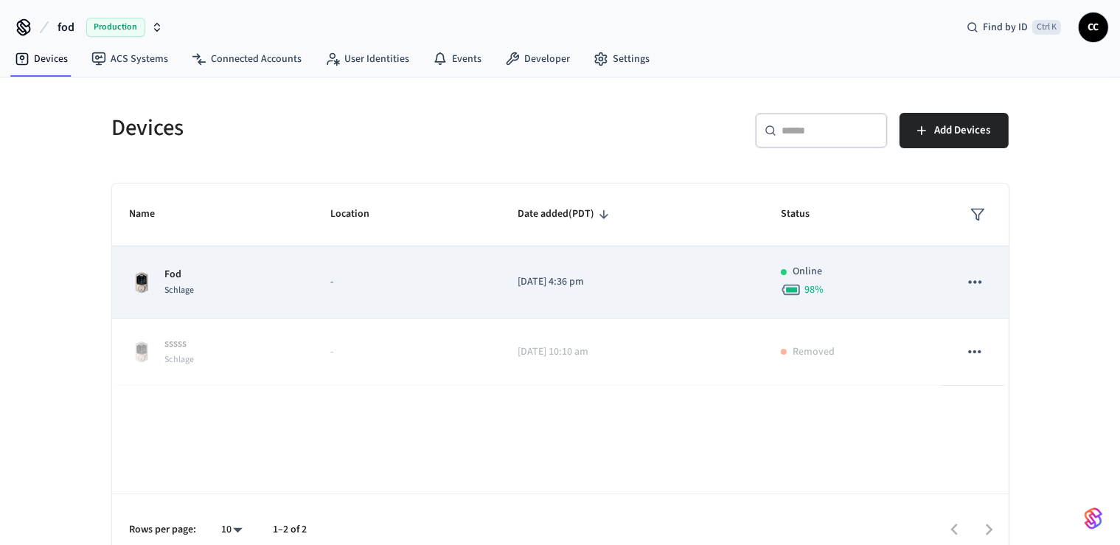
click at [349, 284] on p "-" at bounding box center [406, 281] width 152 height 15
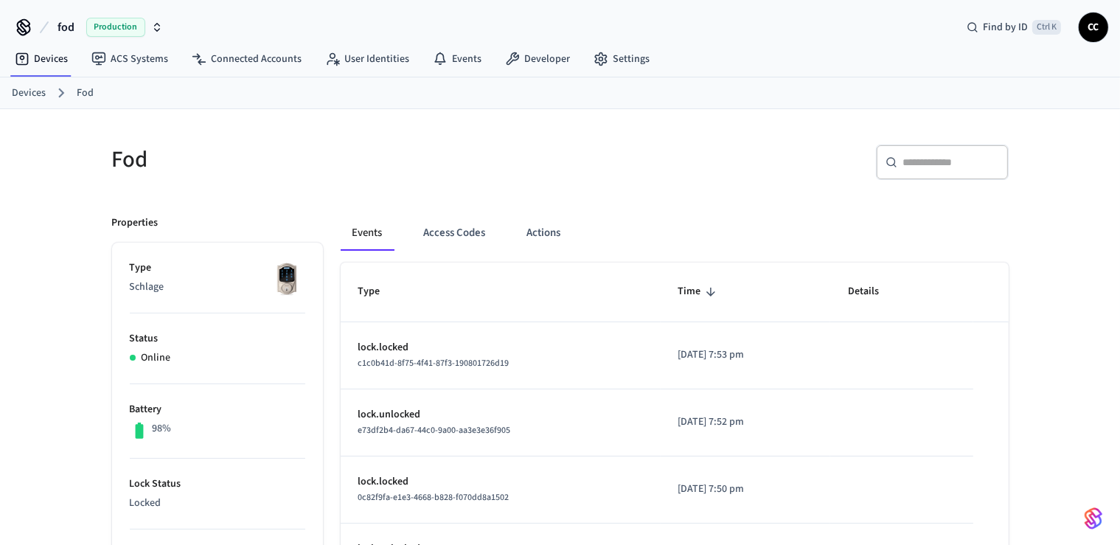
click at [118, 32] on span "Production" at bounding box center [115, 27] width 59 height 19
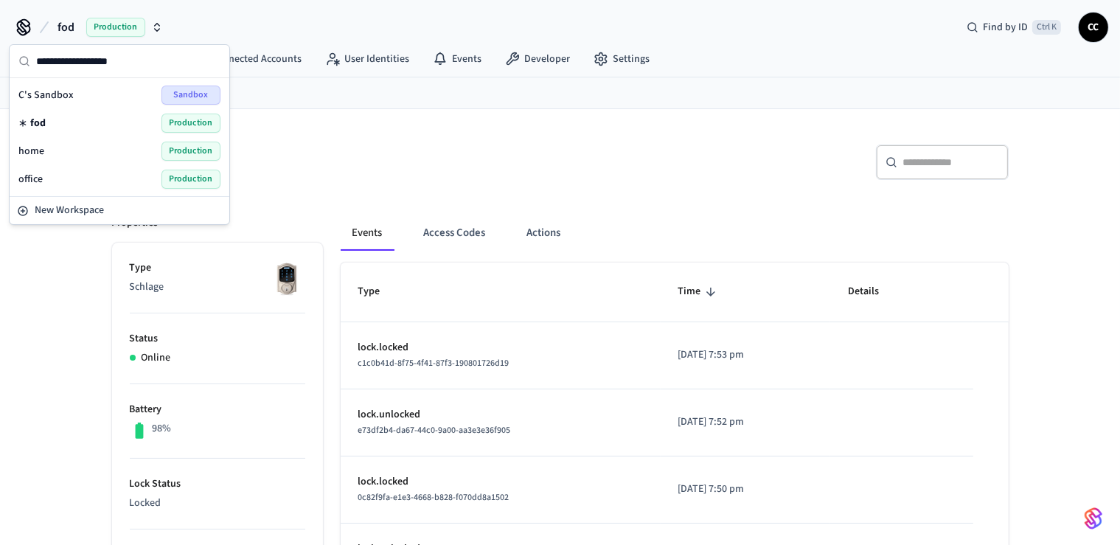
click at [51, 173] on div "office Production" at bounding box center [119, 179] width 202 height 19
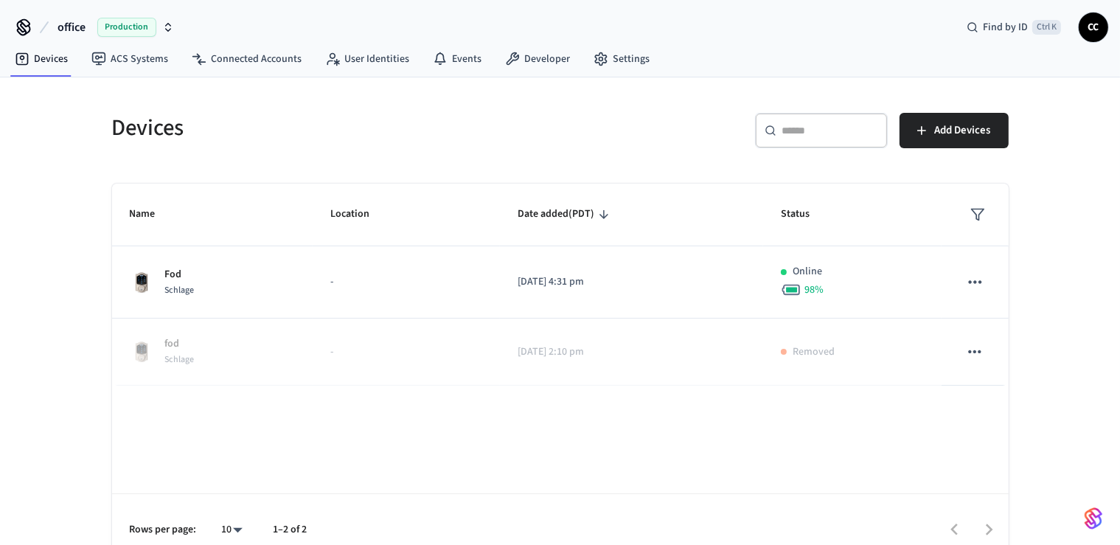
click at [32, 214] on div "Devices ​ ​ Add Devices Name Location Date added (PDT) Status Fod Schlage - 202…" at bounding box center [560, 320] width 1120 height 487
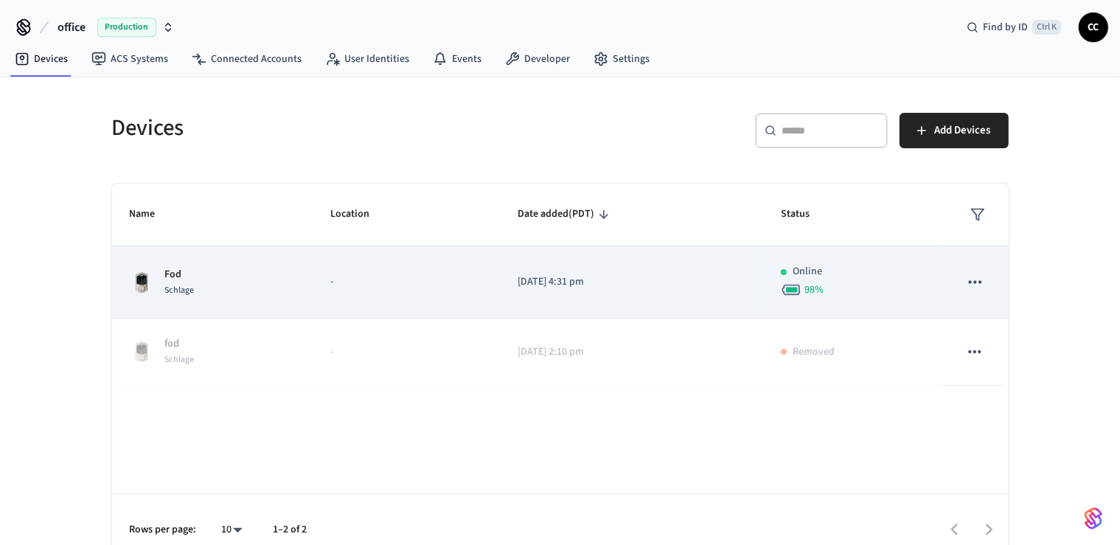
click at [285, 311] on td "Fod Schlage" at bounding box center [212, 282] width 201 height 72
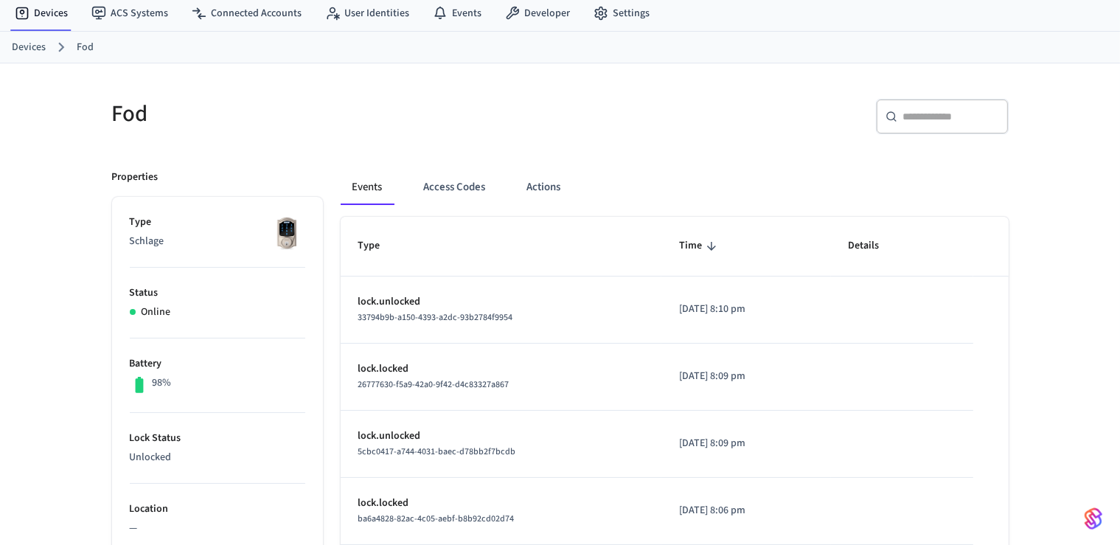
scroll to position [77, 0]
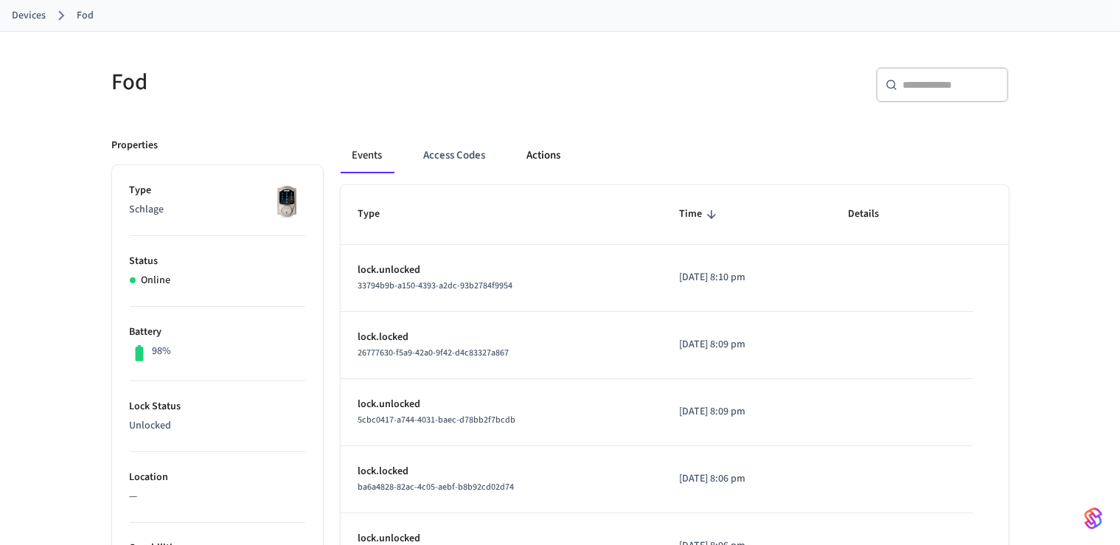
click at [548, 161] on button "Actions" at bounding box center [544, 155] width 58 height 35
